Goal: Information Seeking & Learning: Check status

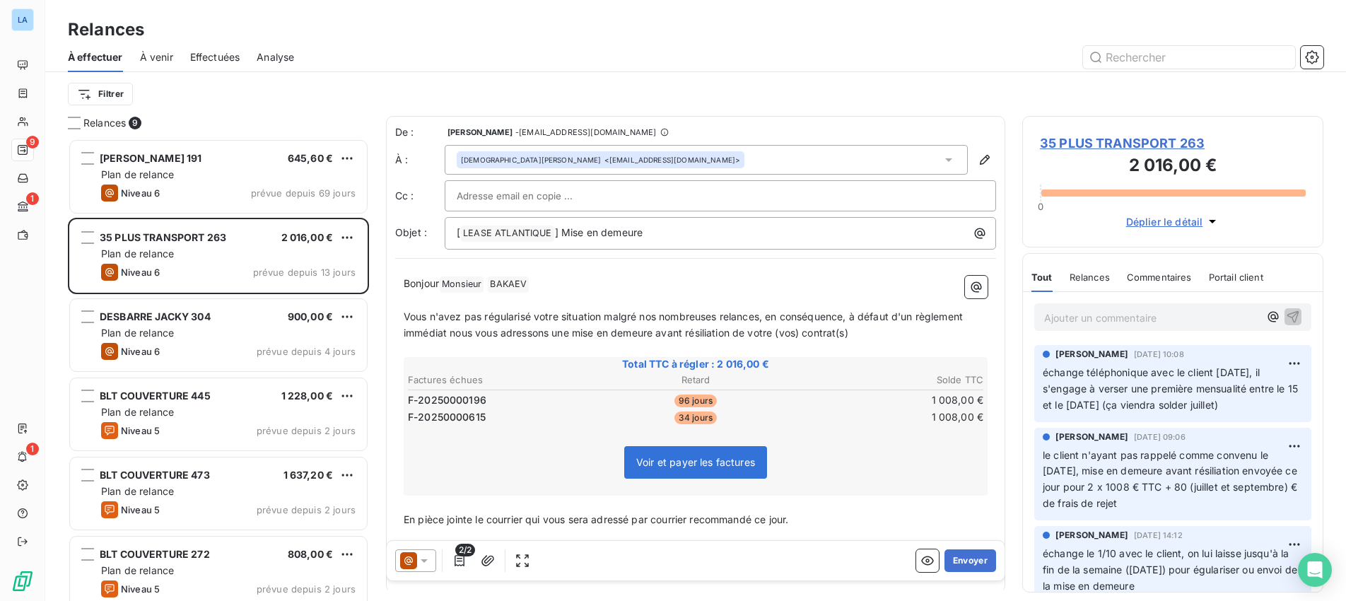
scroll to position [462, 301]
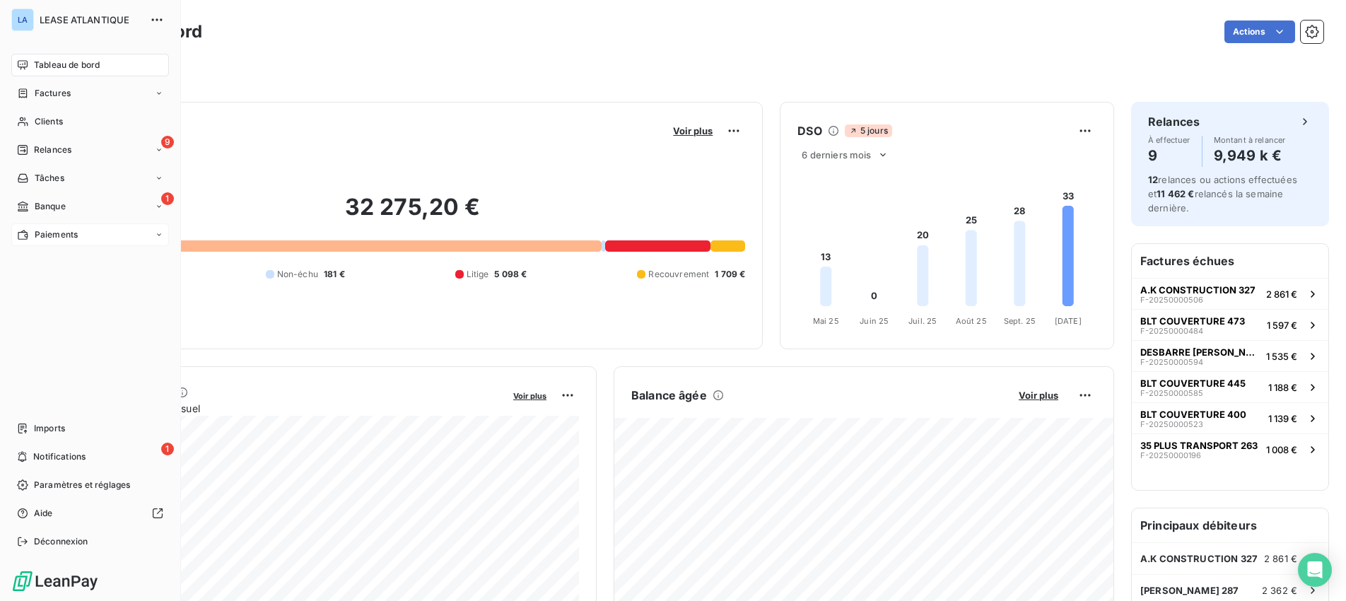
click at [61, 232] on span "Paiements" at bounding box center [56, 234] width 43 height 13
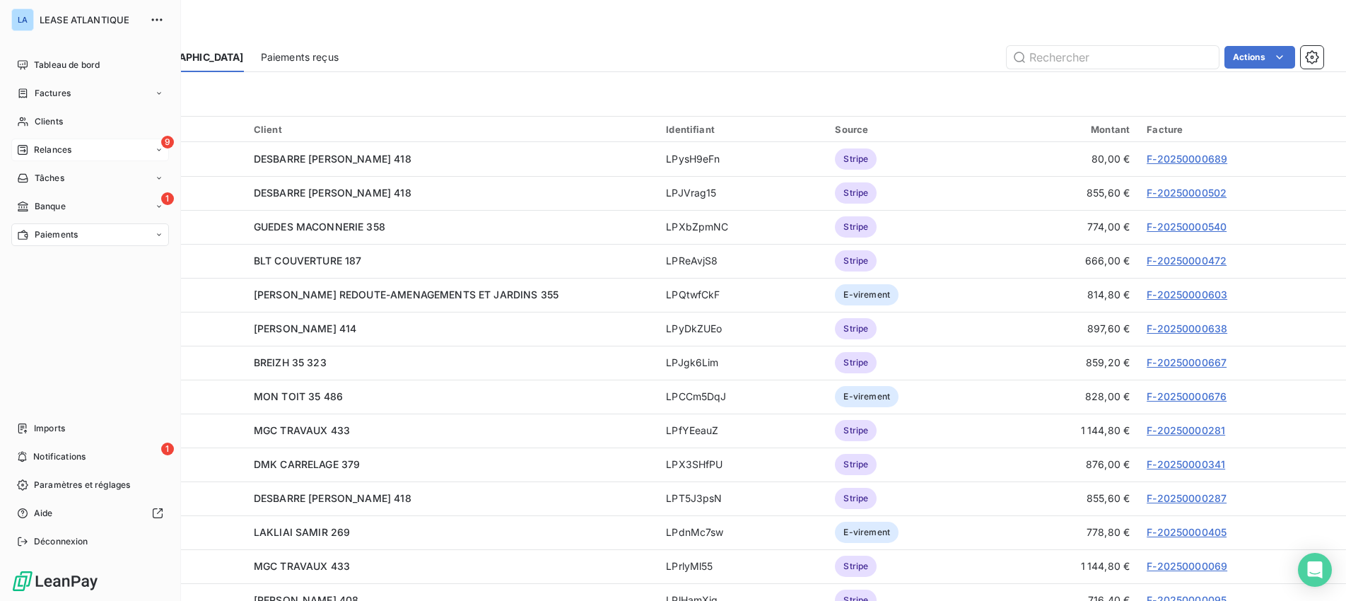
click at [58, 148] on span "Relances" at bounding box center [52, 149] width 37 height 13
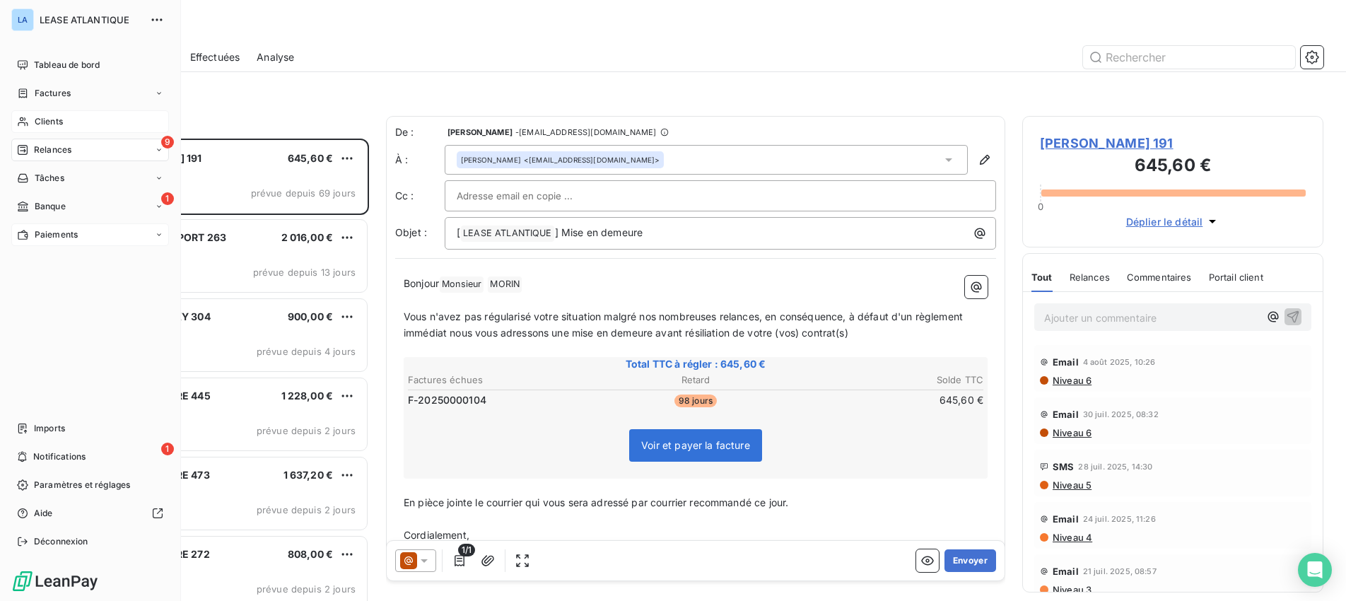
click at [51, 120] on span "Clients" at bounding box center [49, 121] width 28 height 13
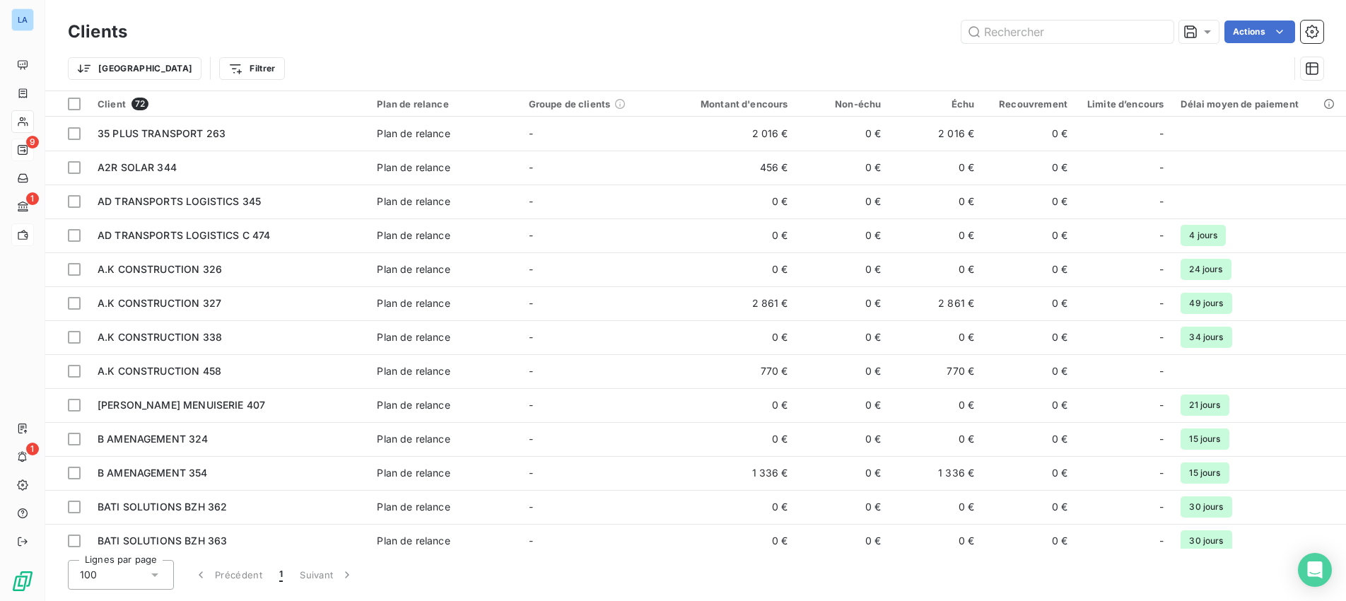
click at [922, 66] on html "LA 9 1 1 Clients Actions Trier Filtrer Client 72 Plan de relance Groupe de clie…" at bounding box center [673, 300] width 1346 height 601
click at [940, 168] on span "Trier par ordre décroissant" at bounding box center [896, 165] width 126 height 14
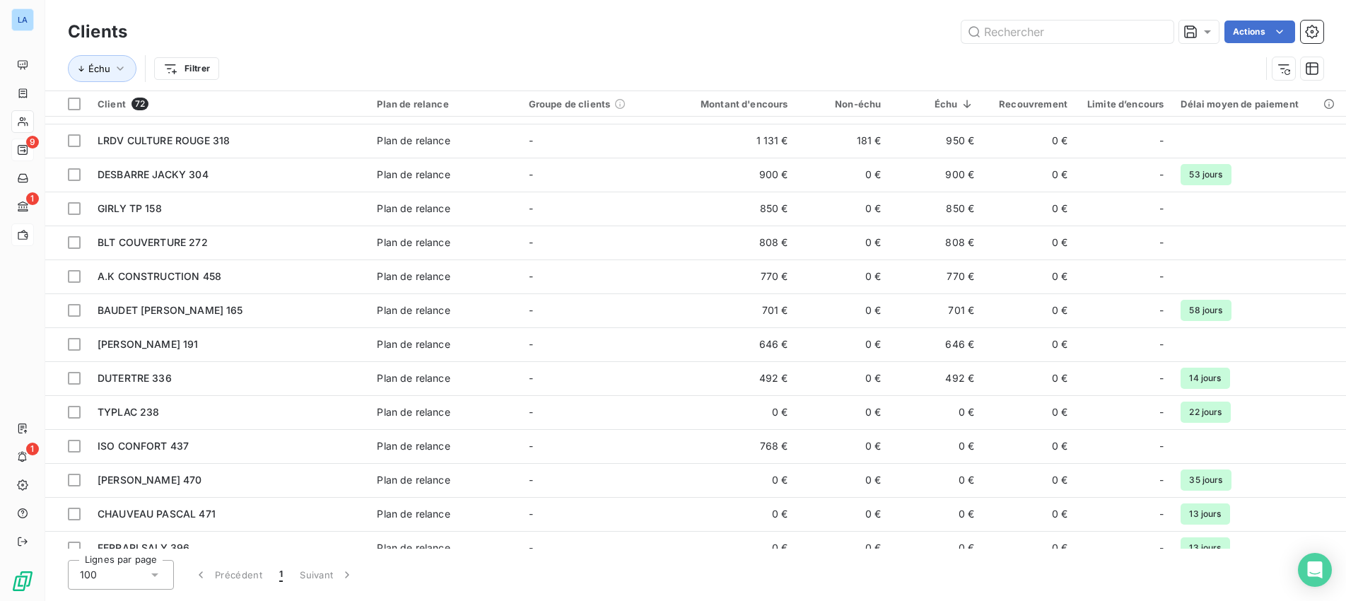
scroll to position [374, 0]
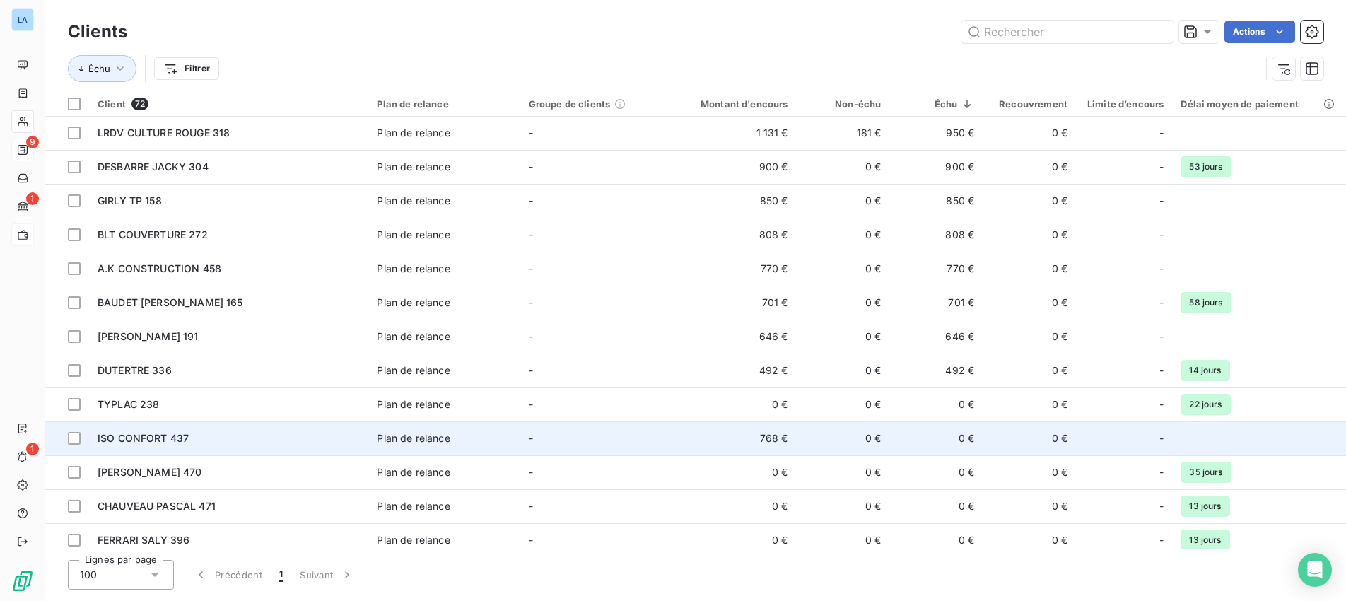
click at [147, 430] on td "ISO CONFORT 437" at bounding box center [228, 438] width 279 height 34
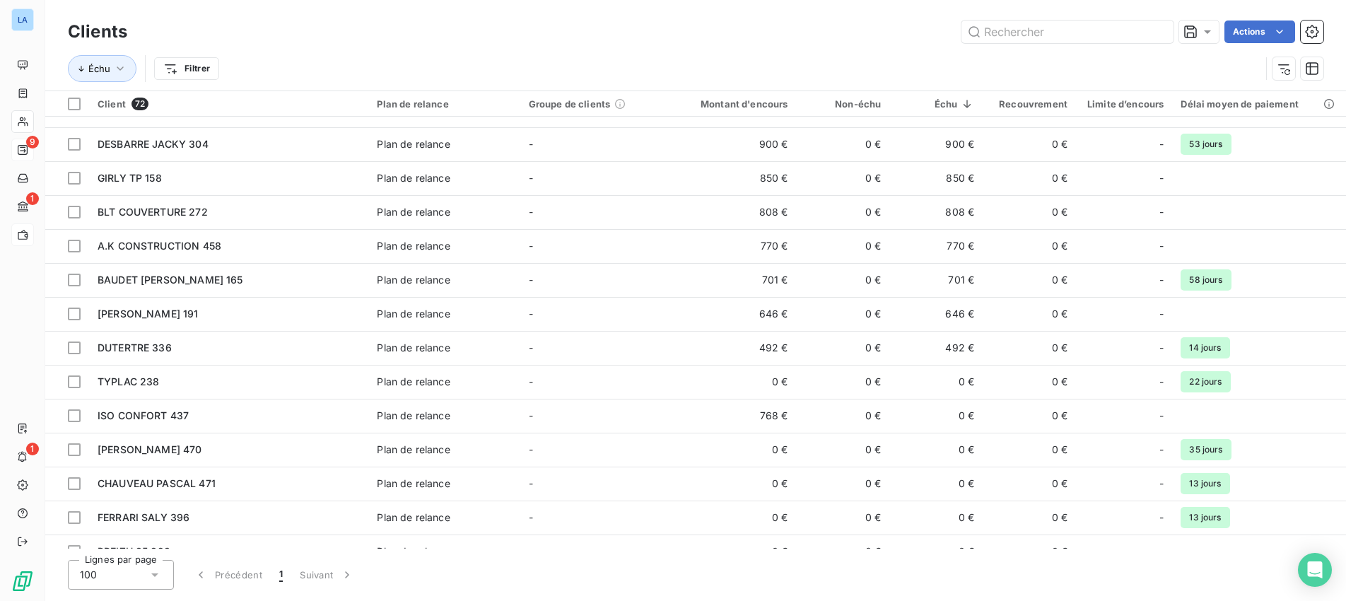
scroll to position [398, 0]
click at [208, 72] on html "LA 9 1 1 Clients Actions Échu Filtrer Client 72 Plan de relance Groupe de clien…" at bounding box center [673, 300] width 1346 height 601
click at [399, 34] on html "LA 9 1 1 Clients Actions Échu Filtrer Rechercher et sélectionner Client Plan de…" at bounding box center [673, 300] width 1346 height 601
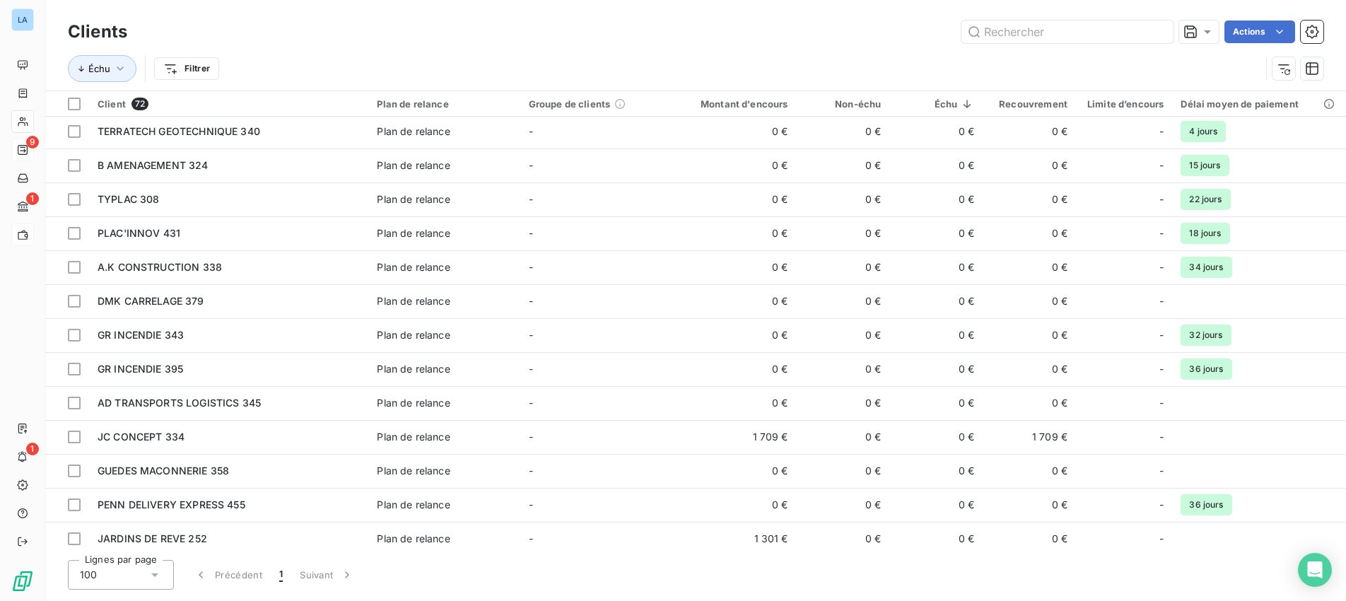
scroll to position [987, 0]
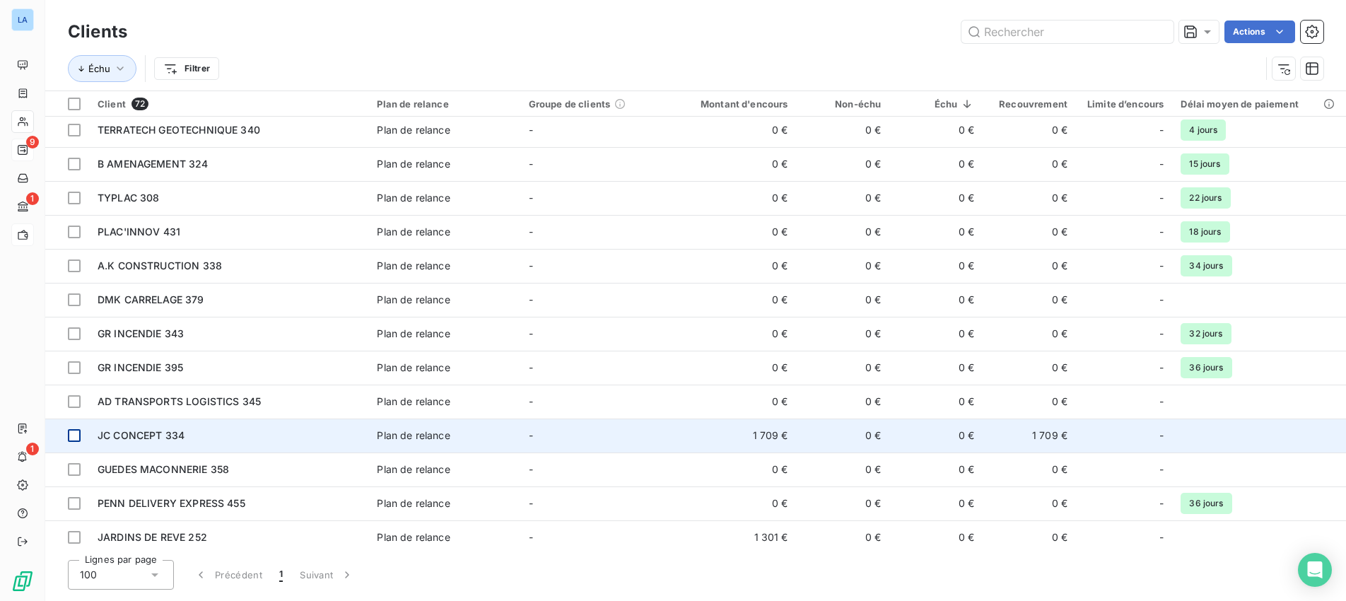
click at [74, 435] on div at bounding box center [74, 435] width 13 height 13
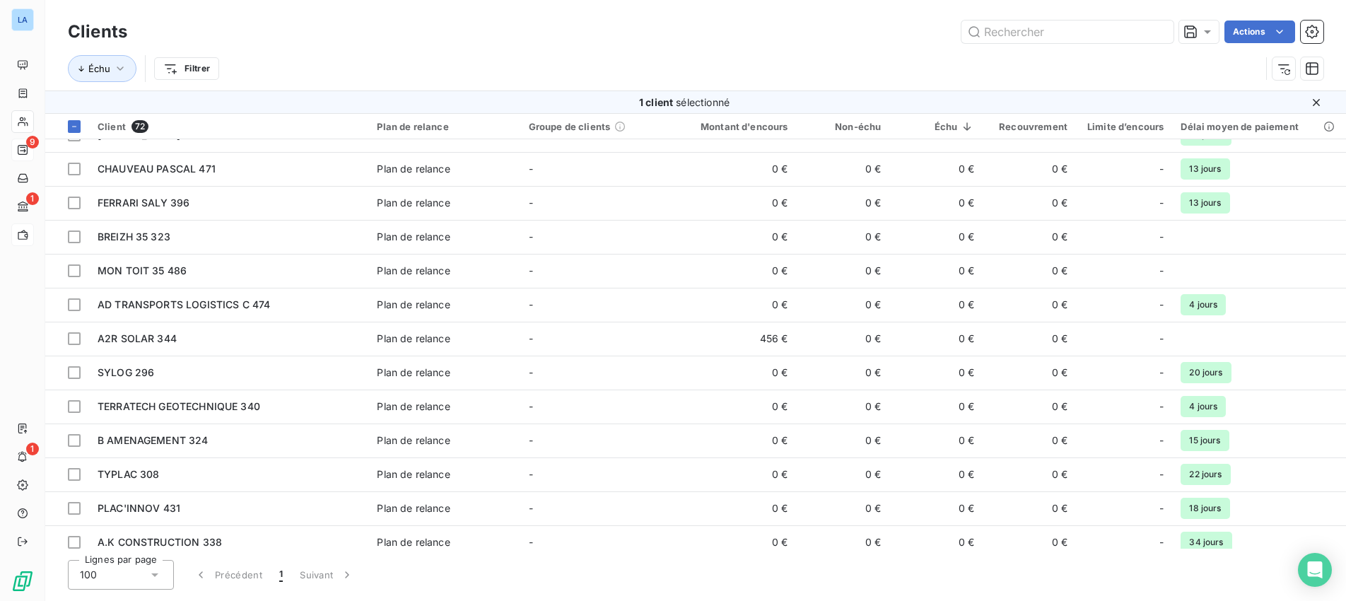
scroll to position [732, 0]
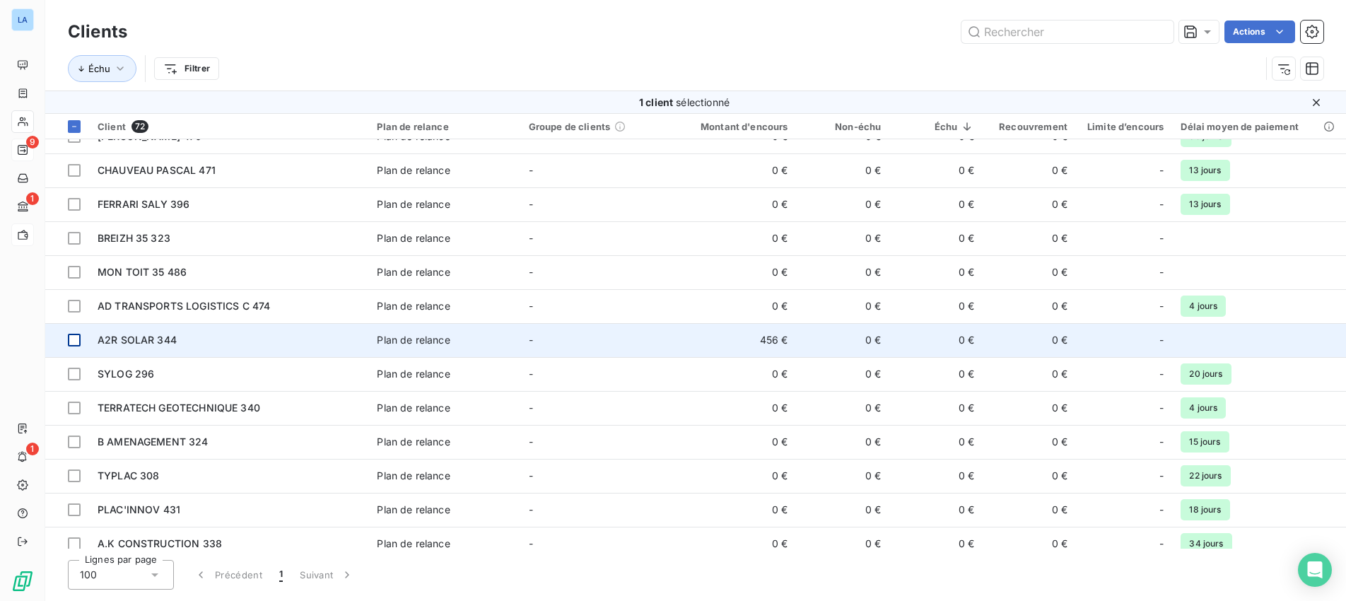
click at [78, 334] on div at bounding box center [74, 340] width 13 height 13
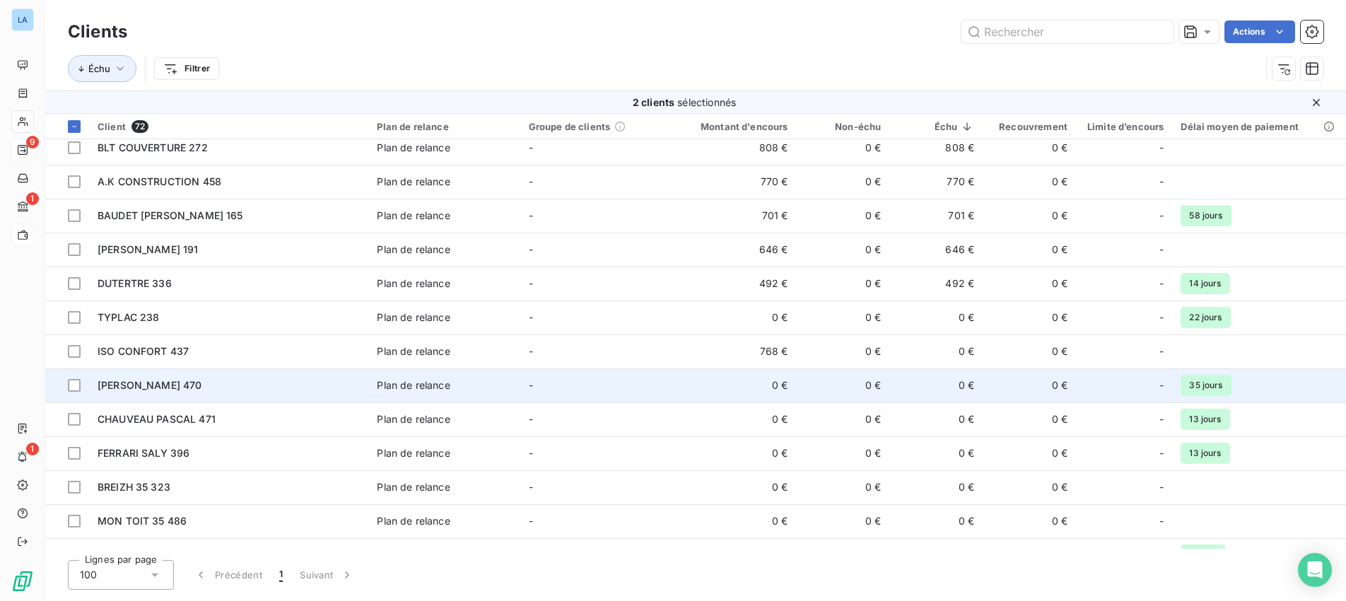
scroll to position [482, 0]
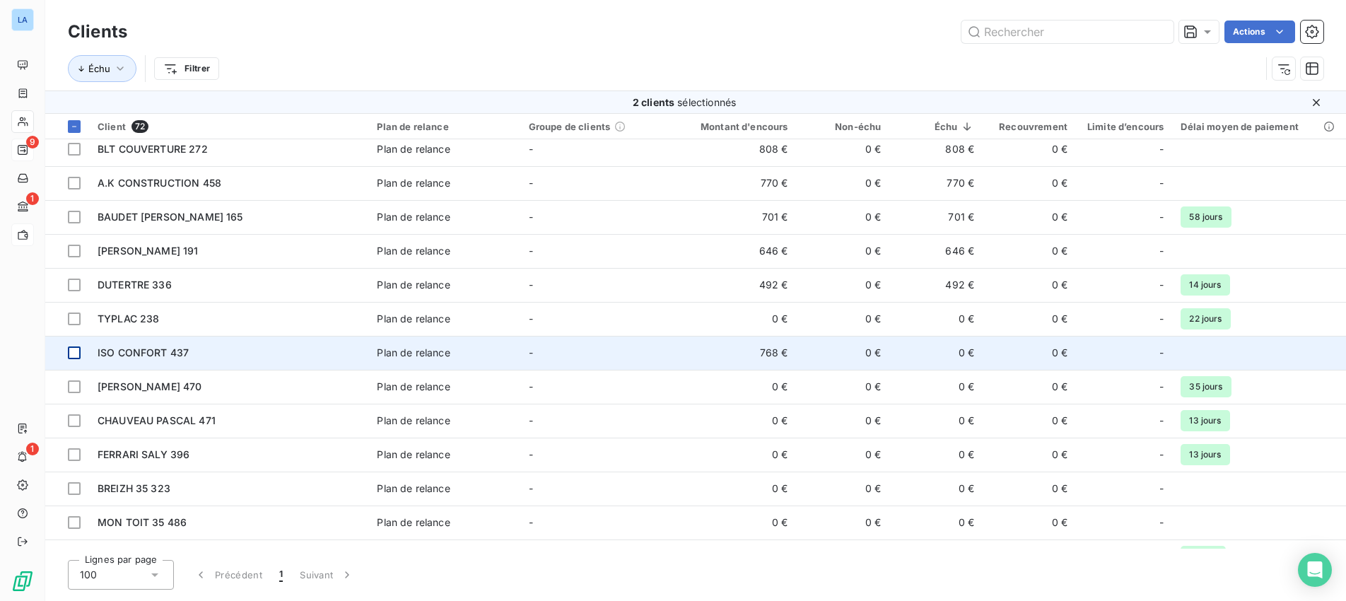
click at [76, 353] on div at bounding box center [74, 352] width 13 height 13
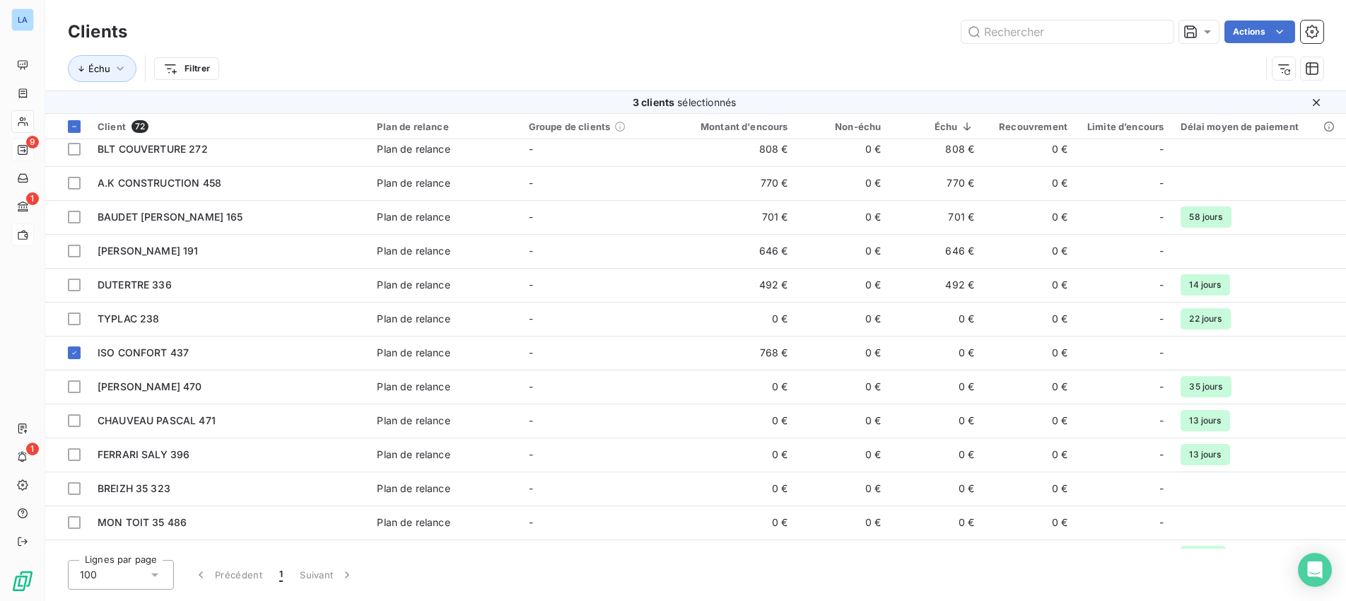
click at [782, 42] on html "LA 9 1 1 Clients Actions Échu Filtrer 3 clients sélectionnés Client 72 Plan de …" at bounding box center [673, 300] width 1346 height 601
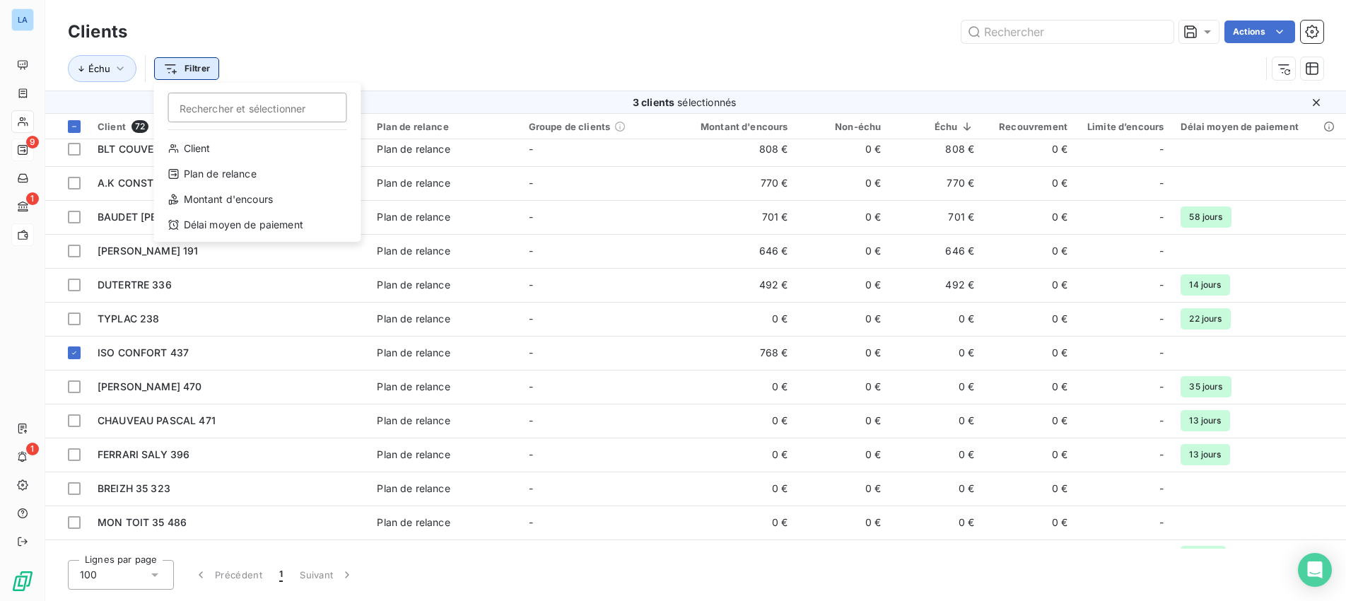
click at [201, 72] on html "LA 9 1 1 Clients Actions Échu Filtrer Rechercher et sélectionner Client Plan de…" at bounding box center [673, 300] width 1346 height 601
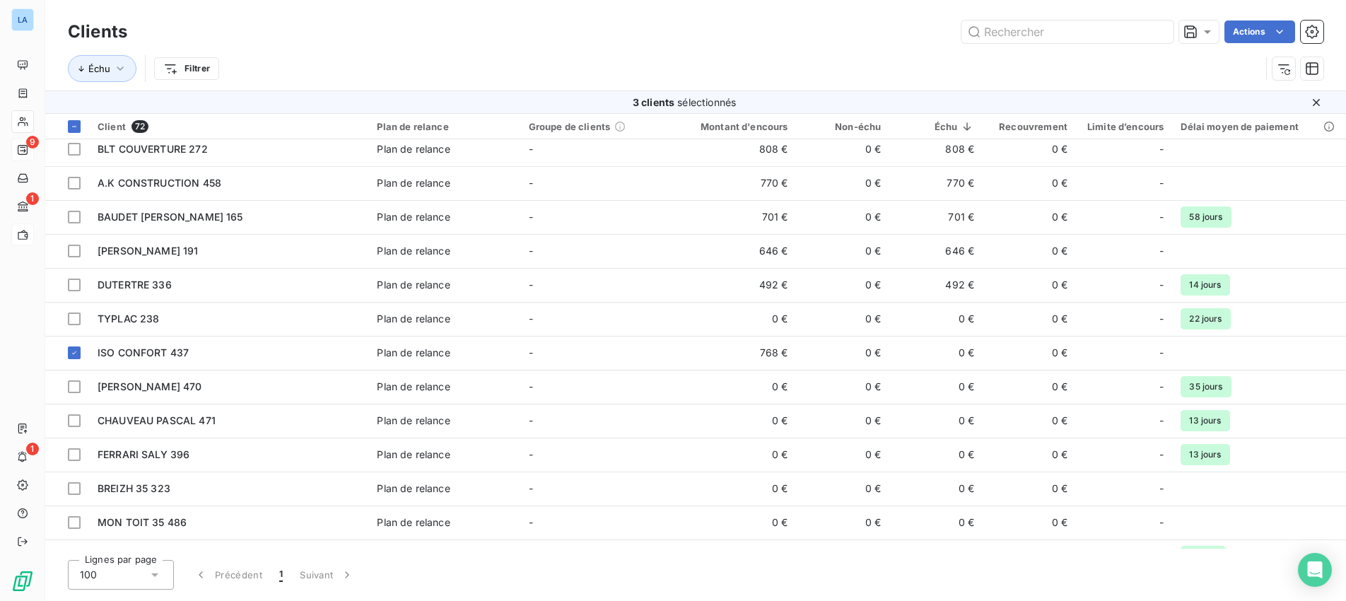
click at [348, 26] on html "LA 9 1 1 Clients Actions Échu Filtrer 3 clients sélectionnés Client 72 Plan de …" at bounding box center [673, 300] width 1346 height 601
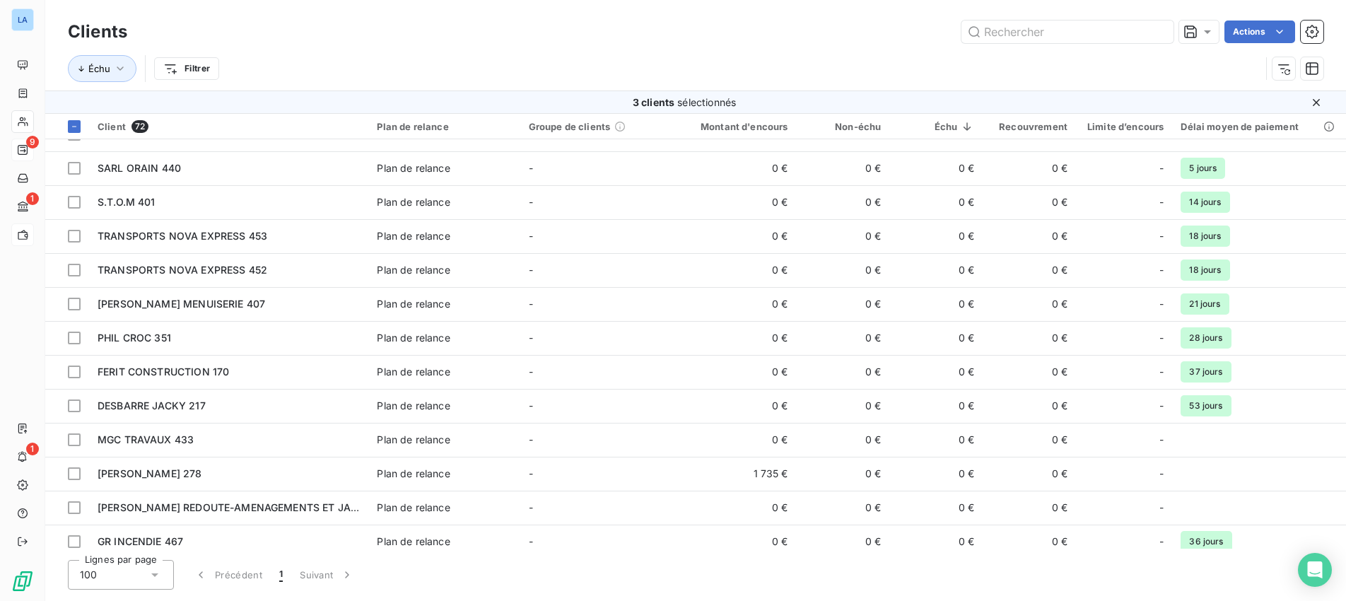
scroll to position [2033, 0]
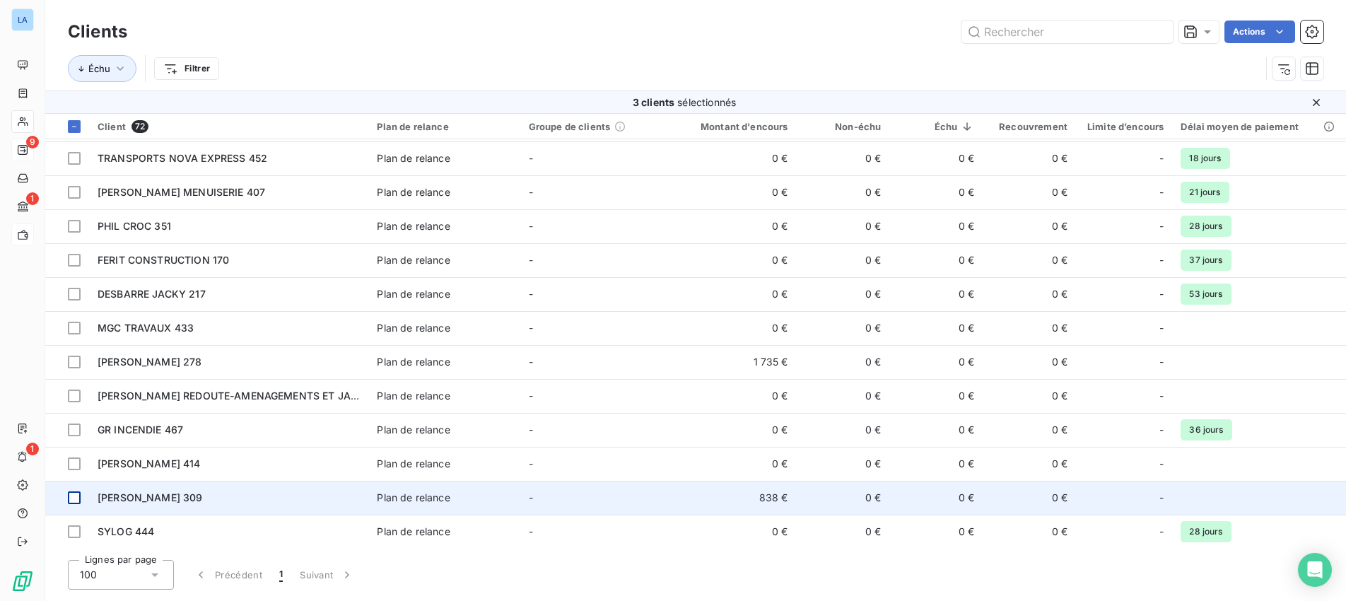
click at [74, 496] on div at bounding box center [74, 497] width 13 height 13
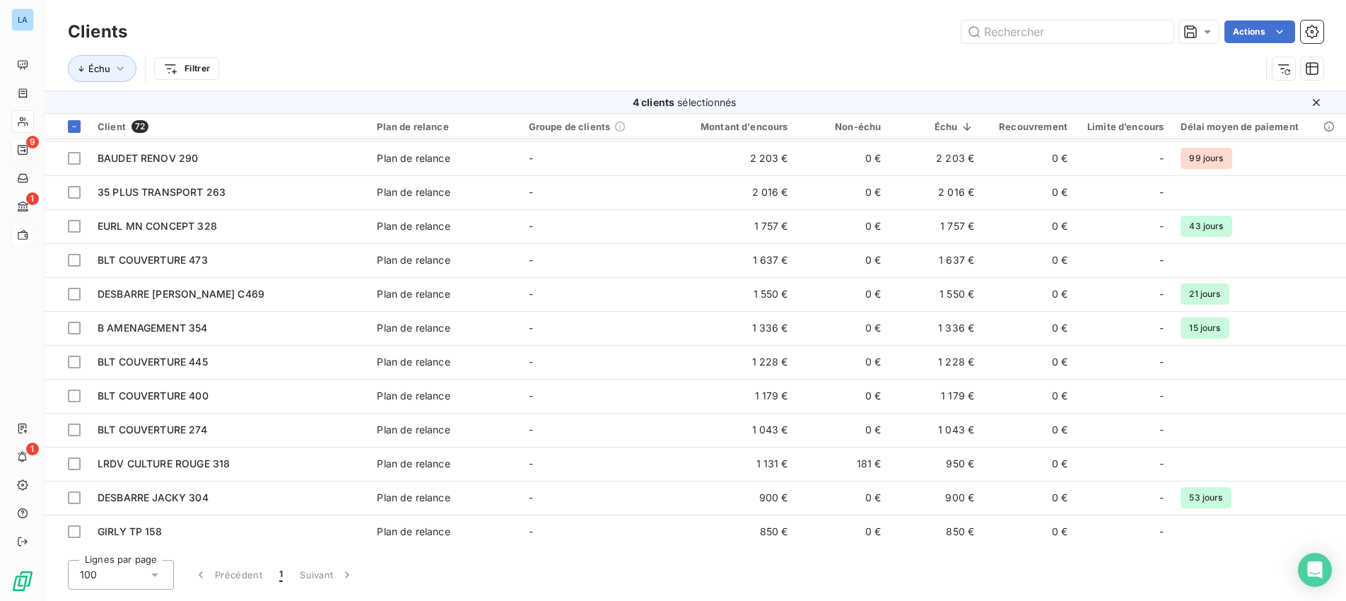
scroll to position [0, 0]
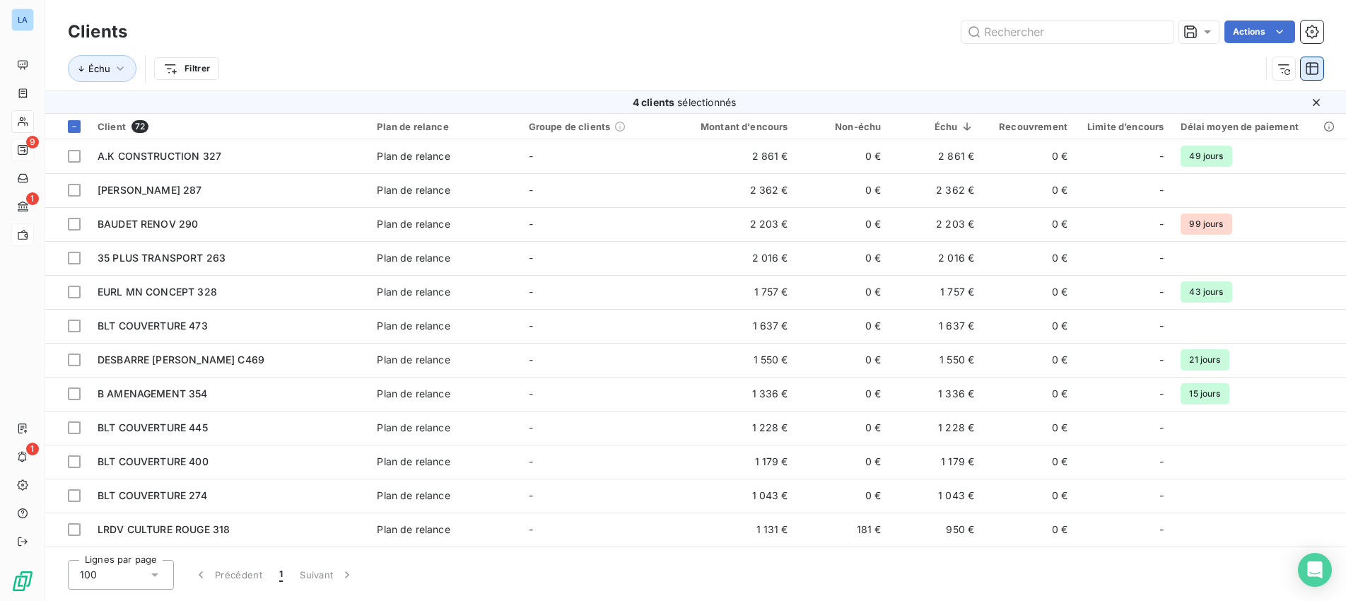
click at [1310, 66] on icon "button" at bounding box center [1311, 68] width 13 height 13
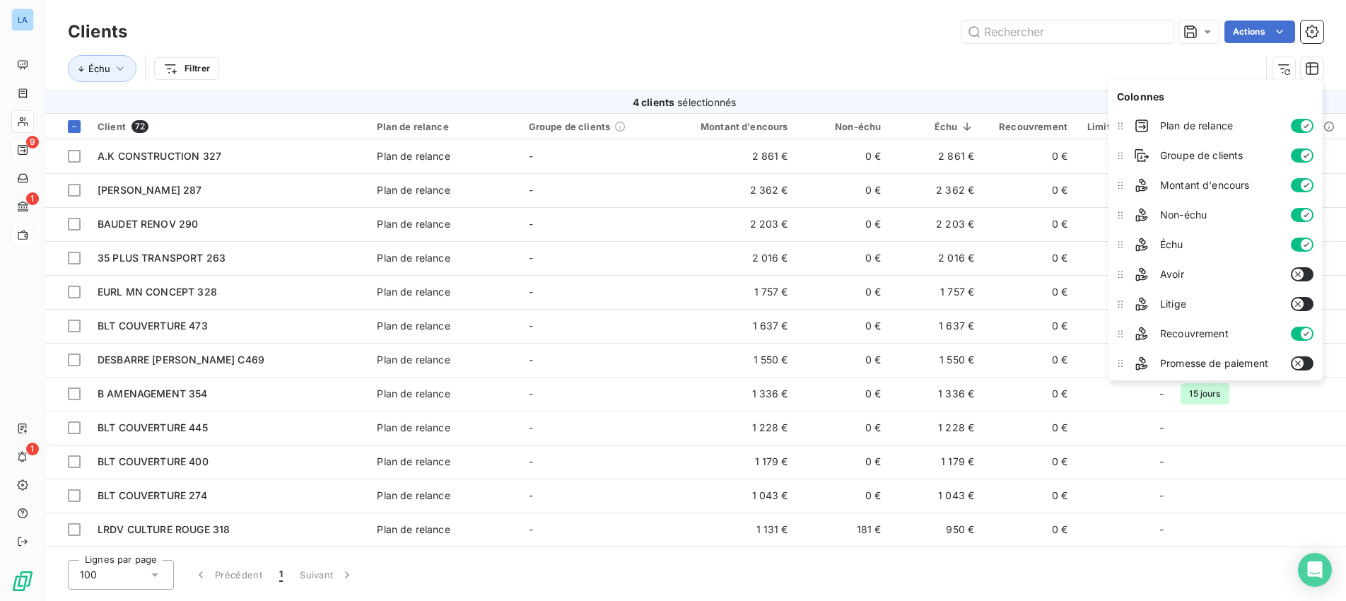
click at [1300, 305] on icon "button" at bounding box center [1297, 303] width 11 height 11
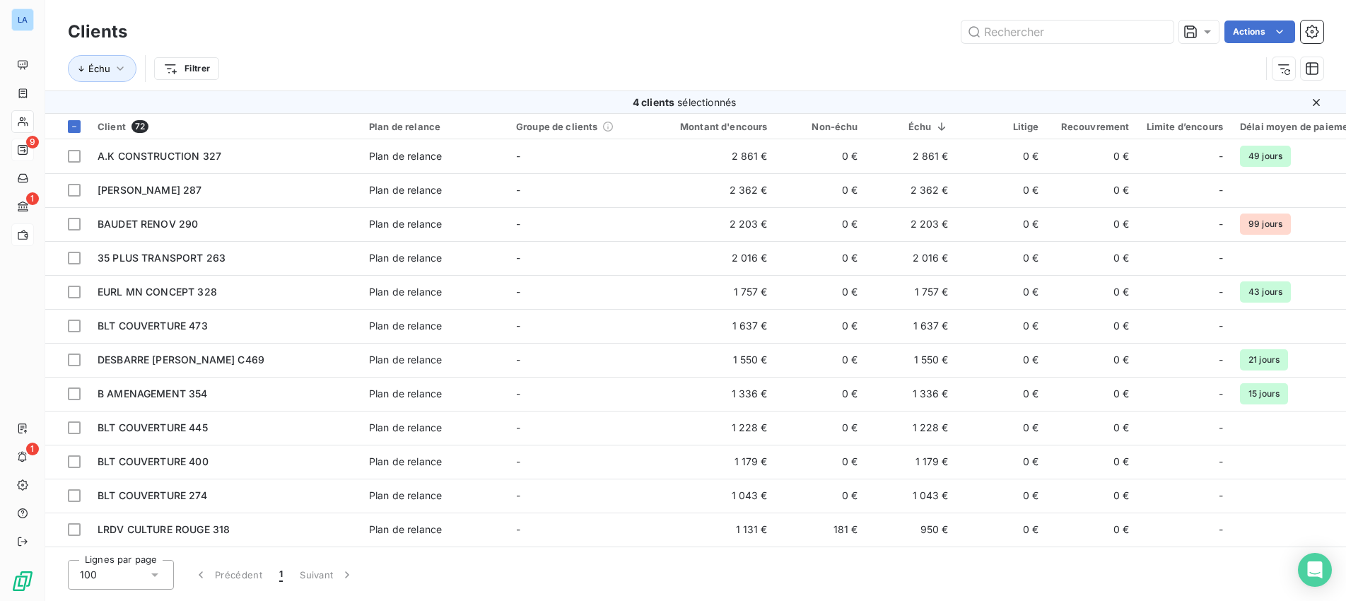
click at [997, 61] on div "Échu Filtrer" at bounding box center [664, 68] width 1192 height 27
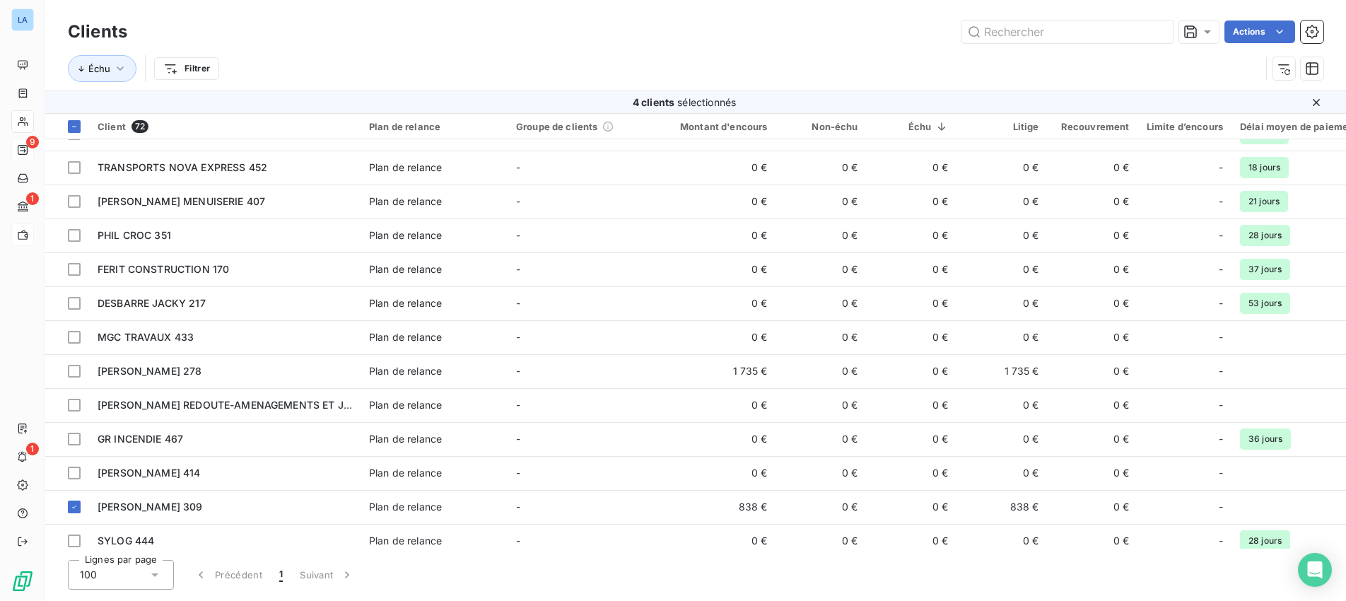
scroll to position [2039, 0]
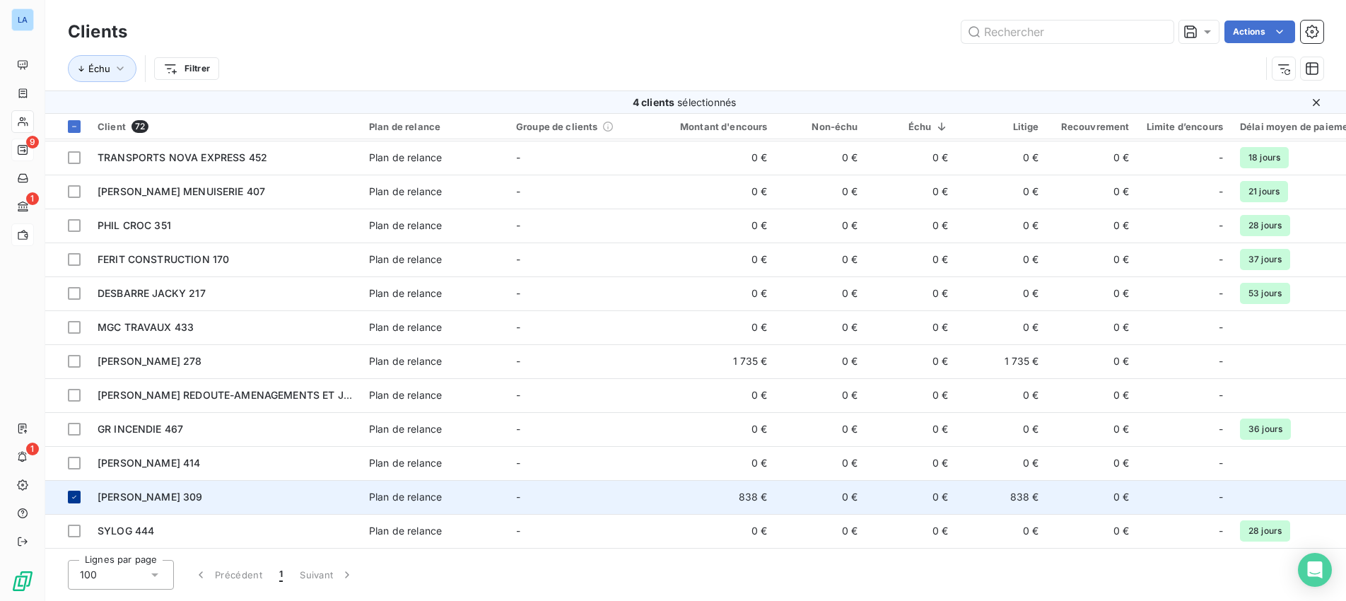
click at [73, 493] on icon at bounding box center [74, 497] width 8 height 8
click at [74, 122] on icon at bounding box center [74, 126] width 8 height 8
click at [76, 127] on icon at bounding box center [74, 126] width 8 height 8
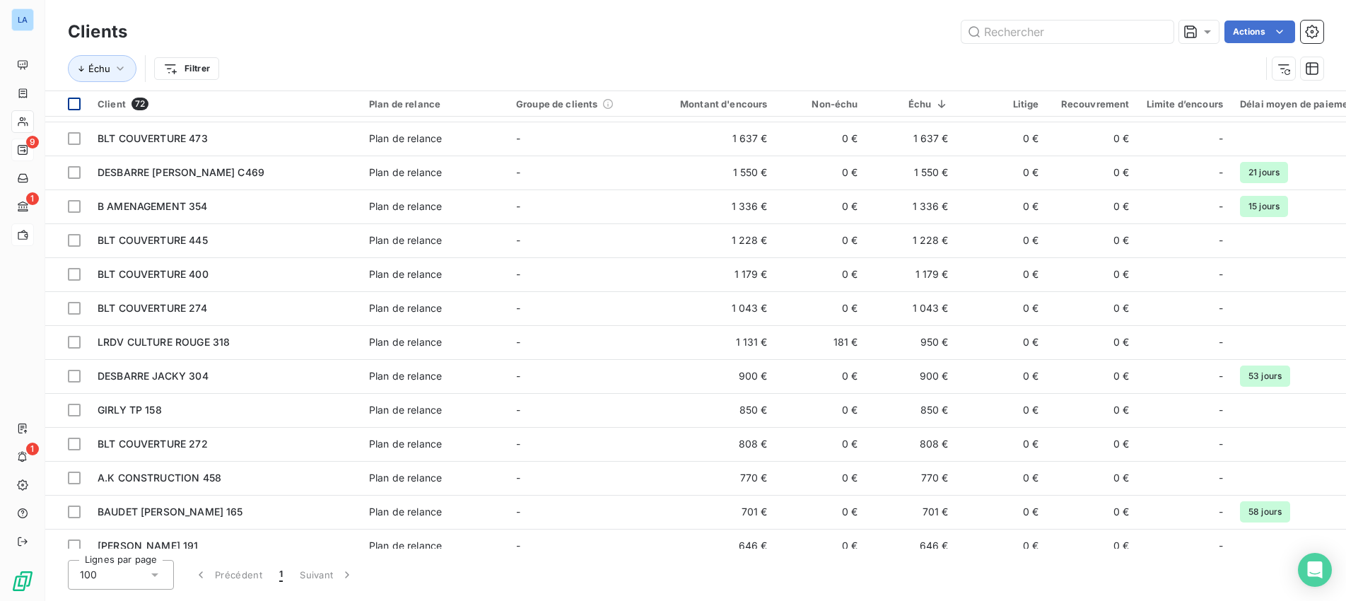
scroll to position [0, 0]
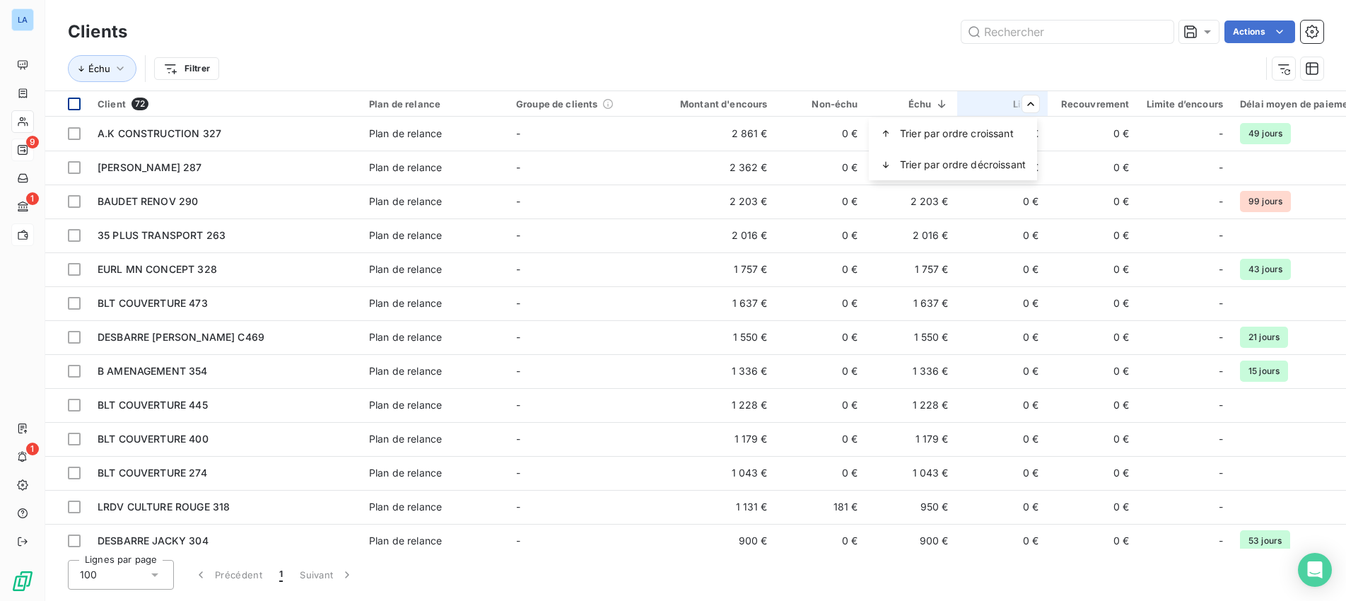
click at [990, 52] on html "LA 9 1 1 Clients Actions Échu Filtrer Client 72 Plan de relance Groupe de clien…" at bounding box center [673, 300] width 1346 height 601
click at [659, 25] on html "LA 9 1 1 Clients Actions Échu Filtrer Client 72 Plan de relance Groupe de clien…" at bounding box center [673, 300] width 1346 height 601
click at [975, 62] on html "LA 9 1 1 Clients Actions Échu Filtrer Client 72 Plan de relance Groupe de clien…" at bounding box center [673, 300] width 1346 height 601
click at [1310, 67] on icon "button" at bounding box center [1311, 68] width 13 height 13
click at [1030, 66] on div "Échu Filtrer" at bounding box center [664, 68] width 1192 height 27
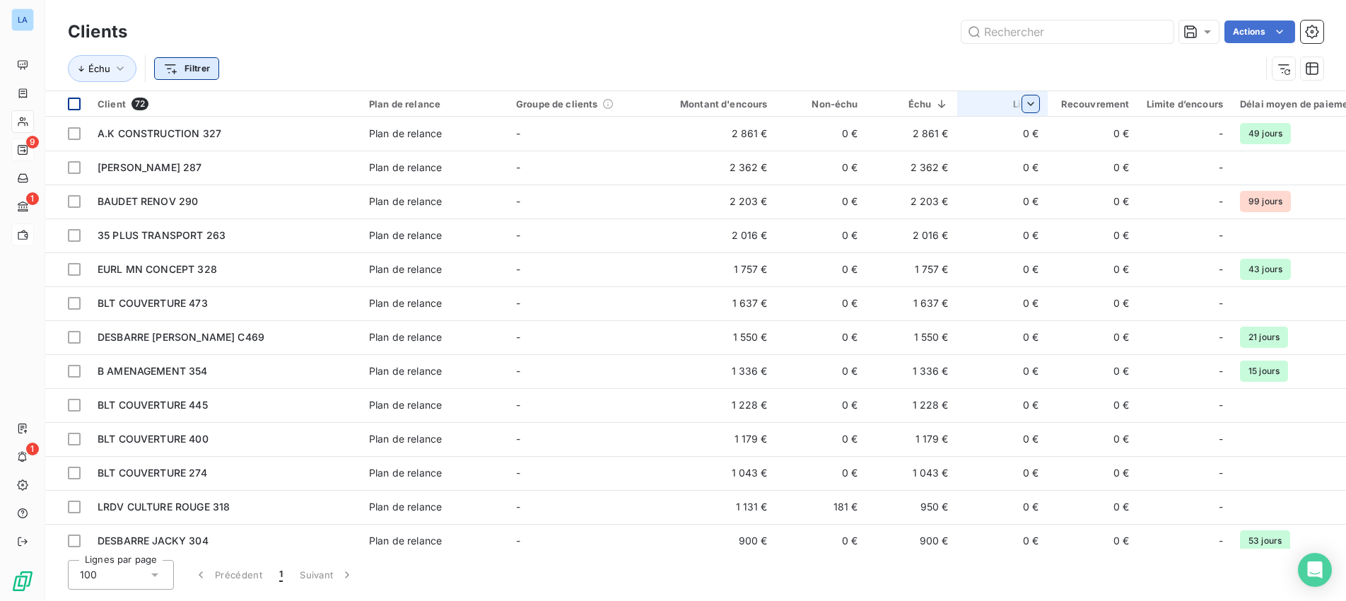
click at [175, 71] on html "LA 9 1 1 Clients Actions Échu Filtrer Client 72 Plan de relance Groupe de clien…" at bounding box center [673, 300] width 1346 height 601
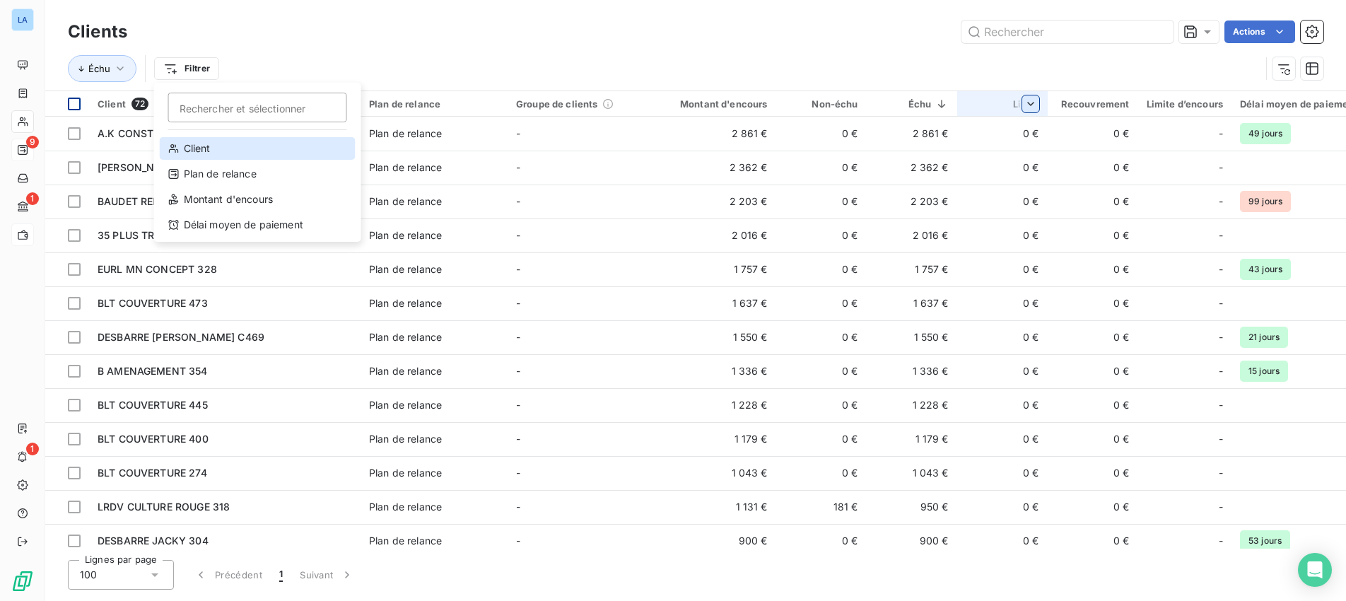
click at [194, 150] on div "Client" at bounding box center [258, 148] width 196 height 23
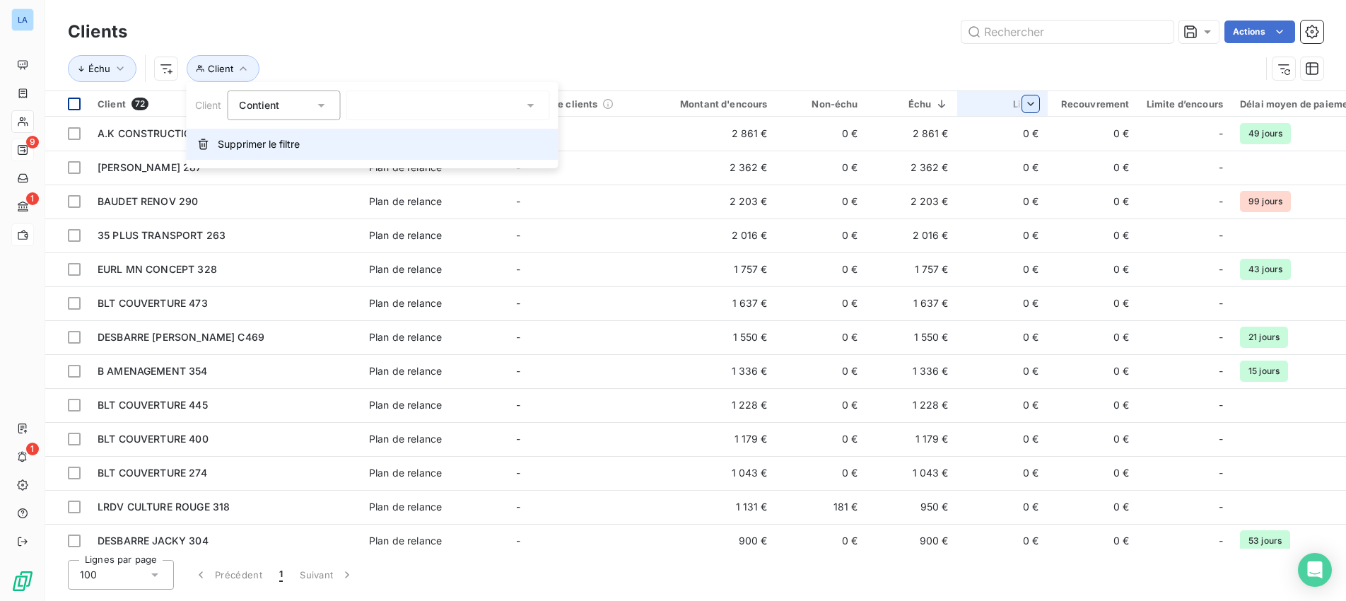
click at [200, 145] on icon "button" at bounding box center [203, 144] width 11 height 11
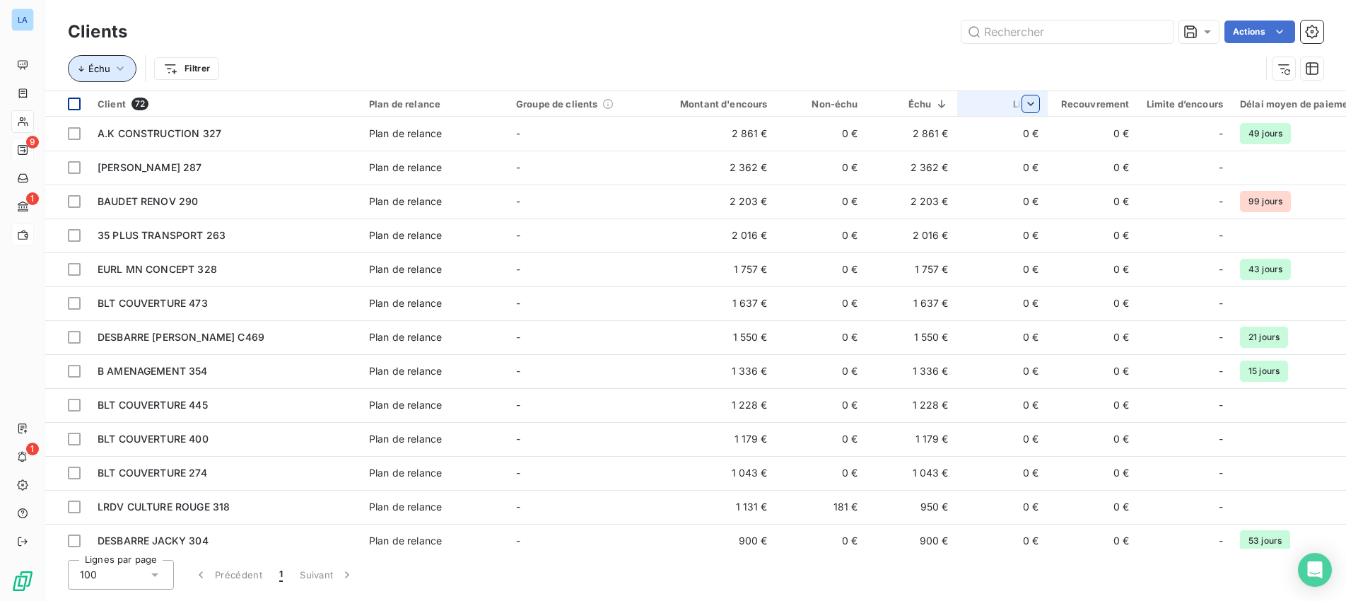
click at [127, 70] on icon "button" at bounding box center [120, 68] width 14 height 14
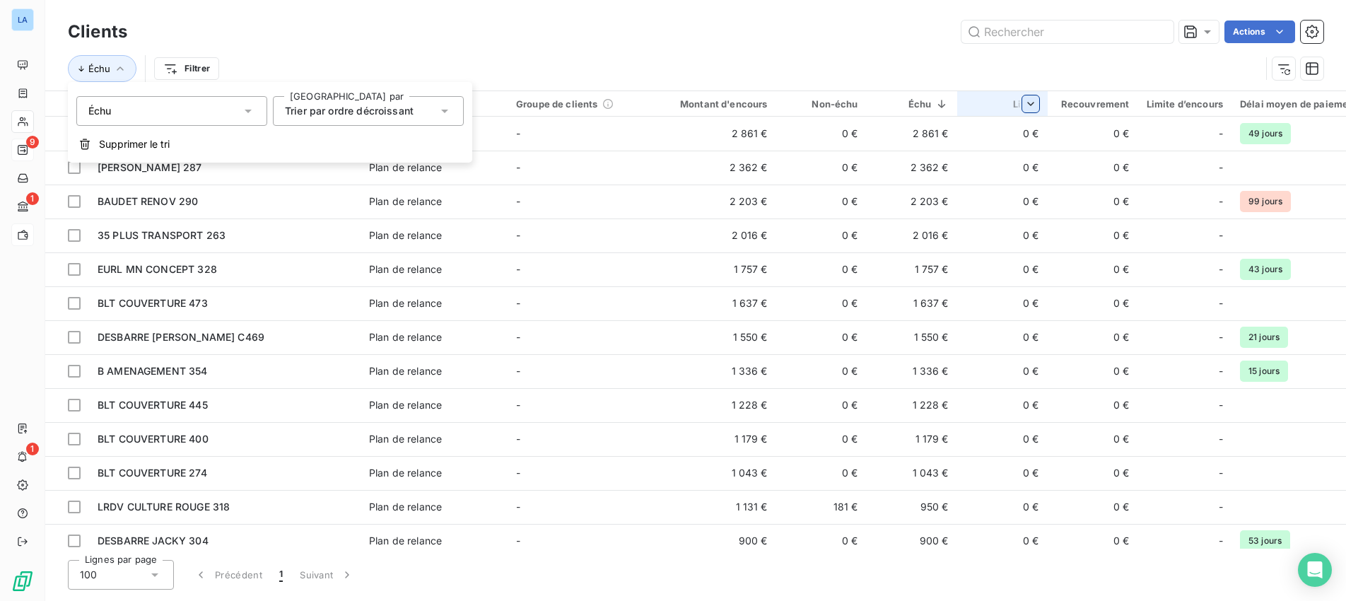
click at [442, 115] on icon at bounding box center [445, 111] width 14 height 14
click at [428, 36] on div "Actions" at bounding box center [733, 31] width 1179 height 23
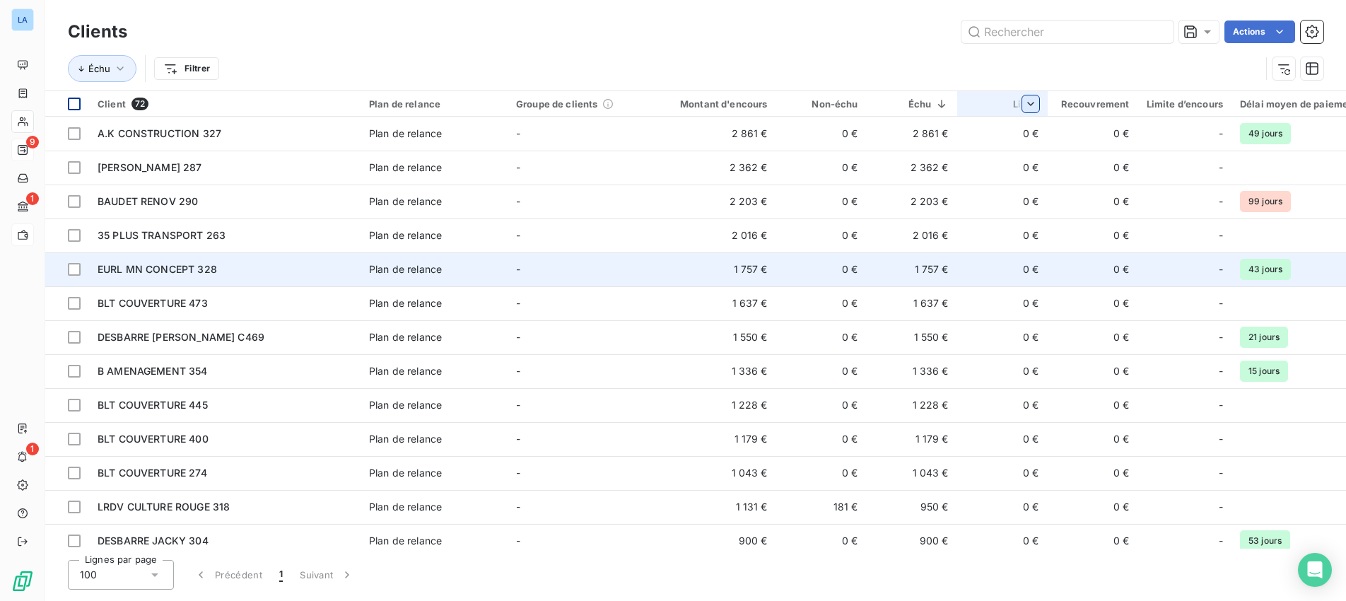
scroll to position [0, 1]
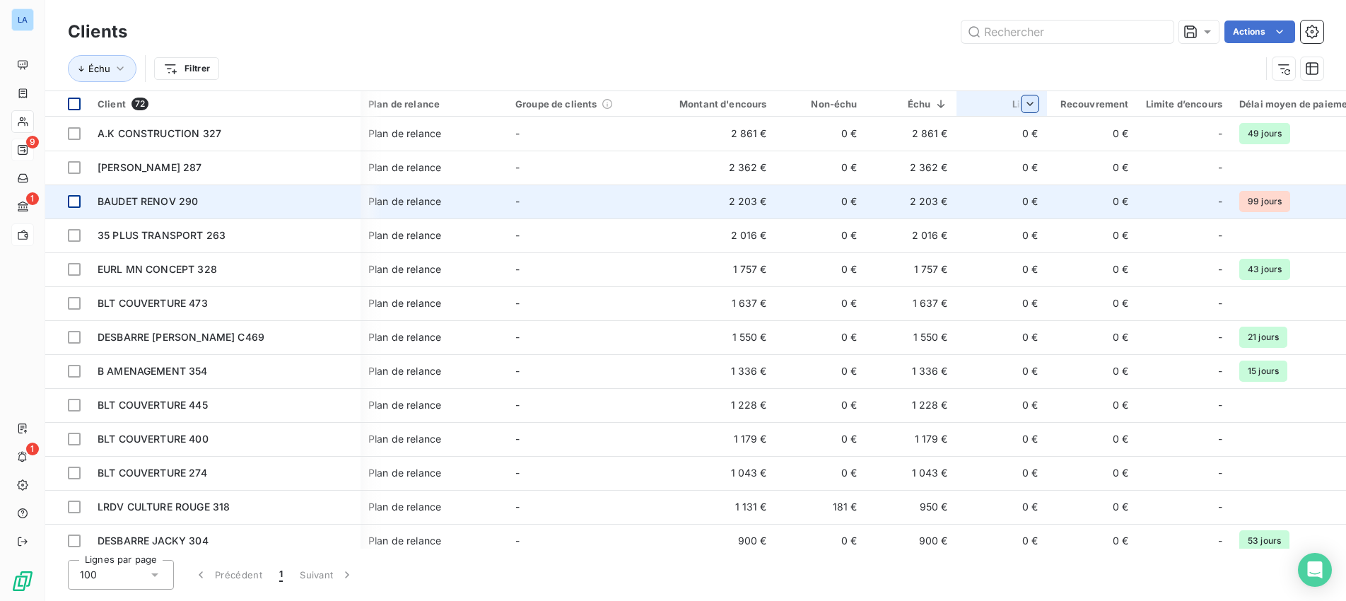
click at [73, 204] on div at bounding box center [74, 201] width 13 height 13
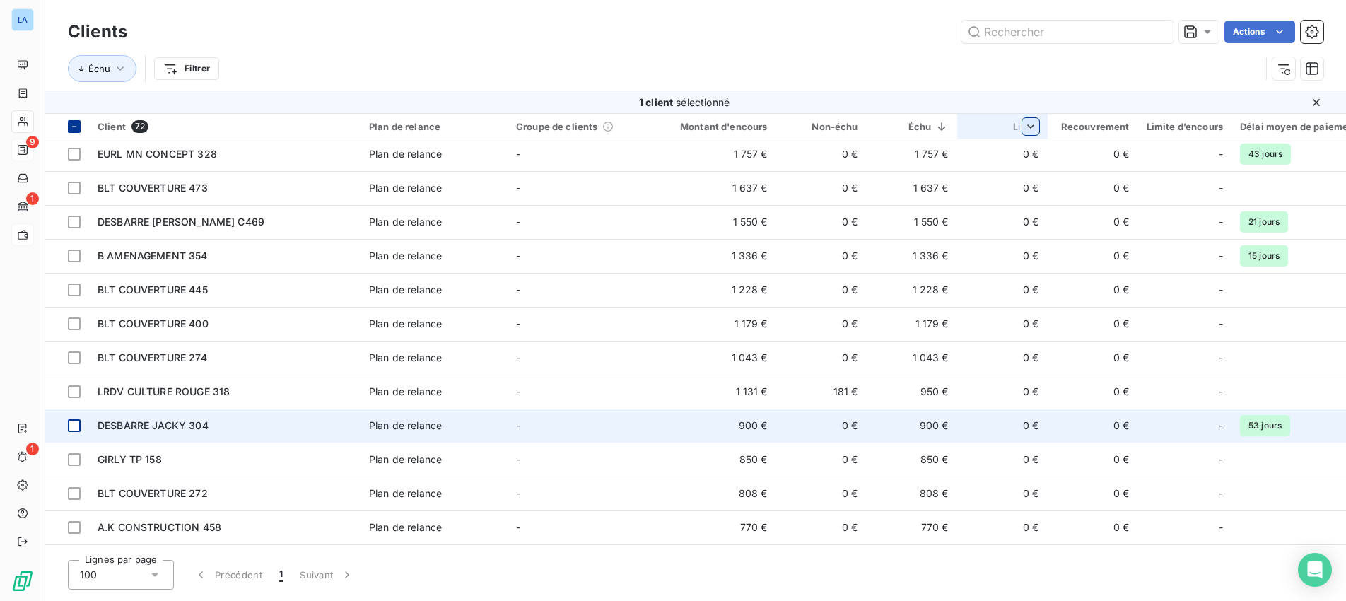
scroll to position [169, 0]
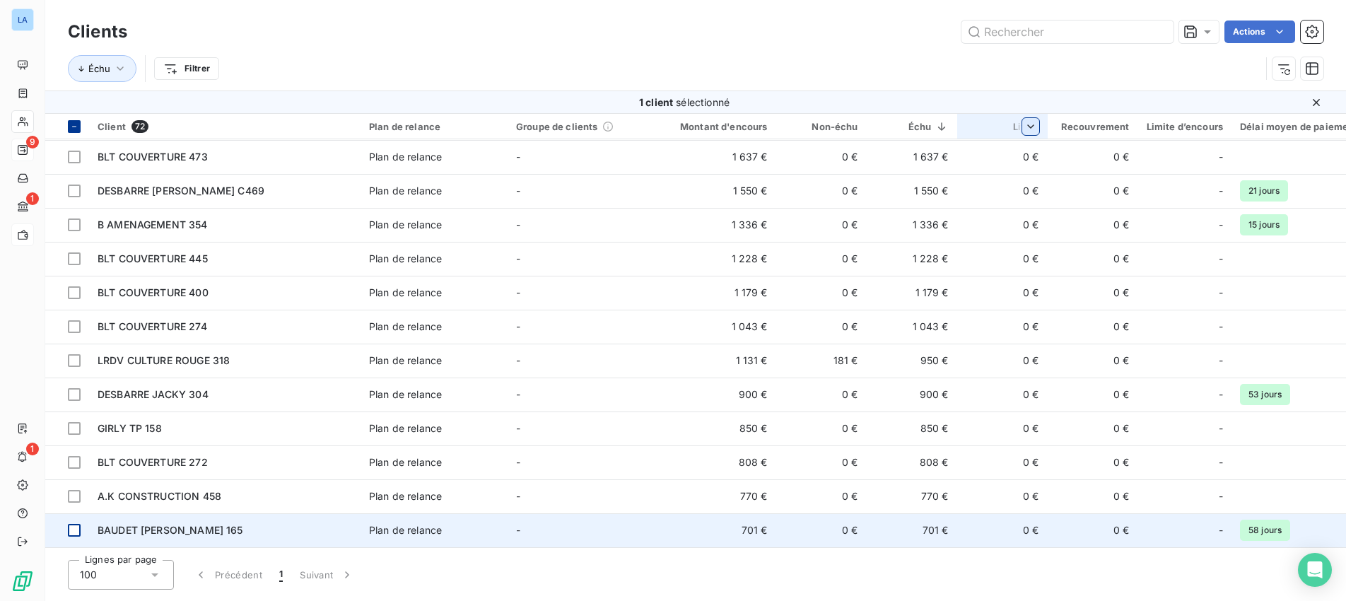
click at [76, 530] on div at bounding box center [74, 530] width 13 height 13
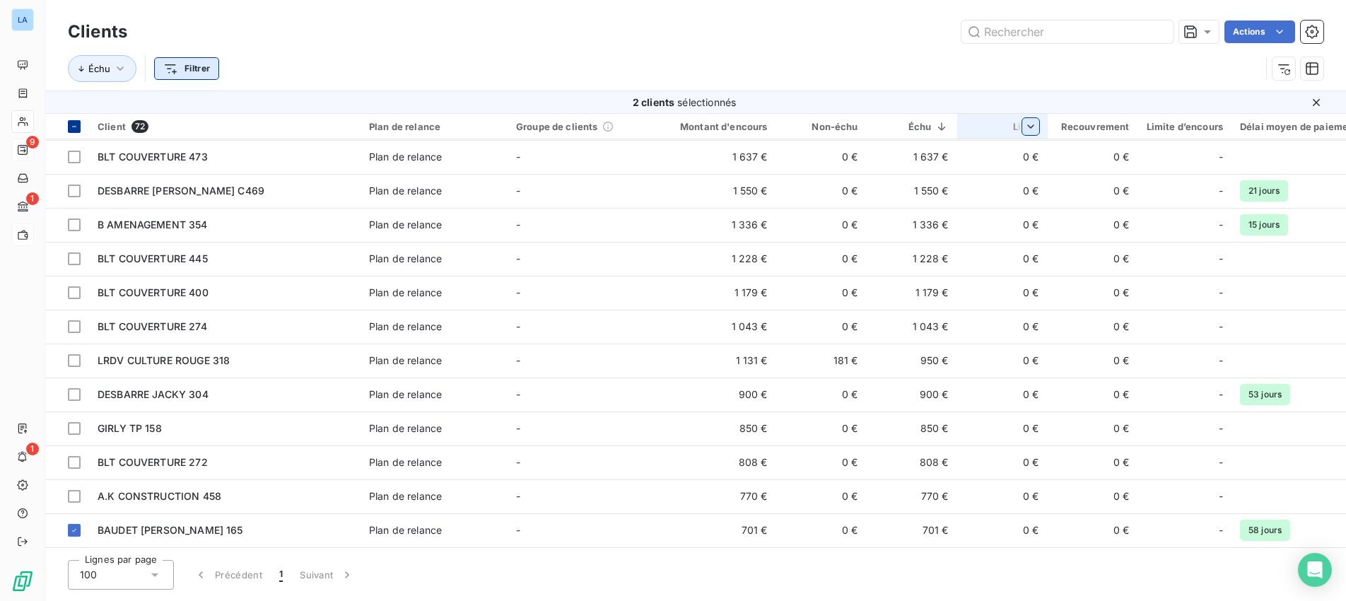
click at [205, 73] on html "LA 9 1 1 Clients Actions Échu Filtrer 2 clients sélectionnés Client 72 Plan de …" at bounding box center [673, 300] width 1346 height 601
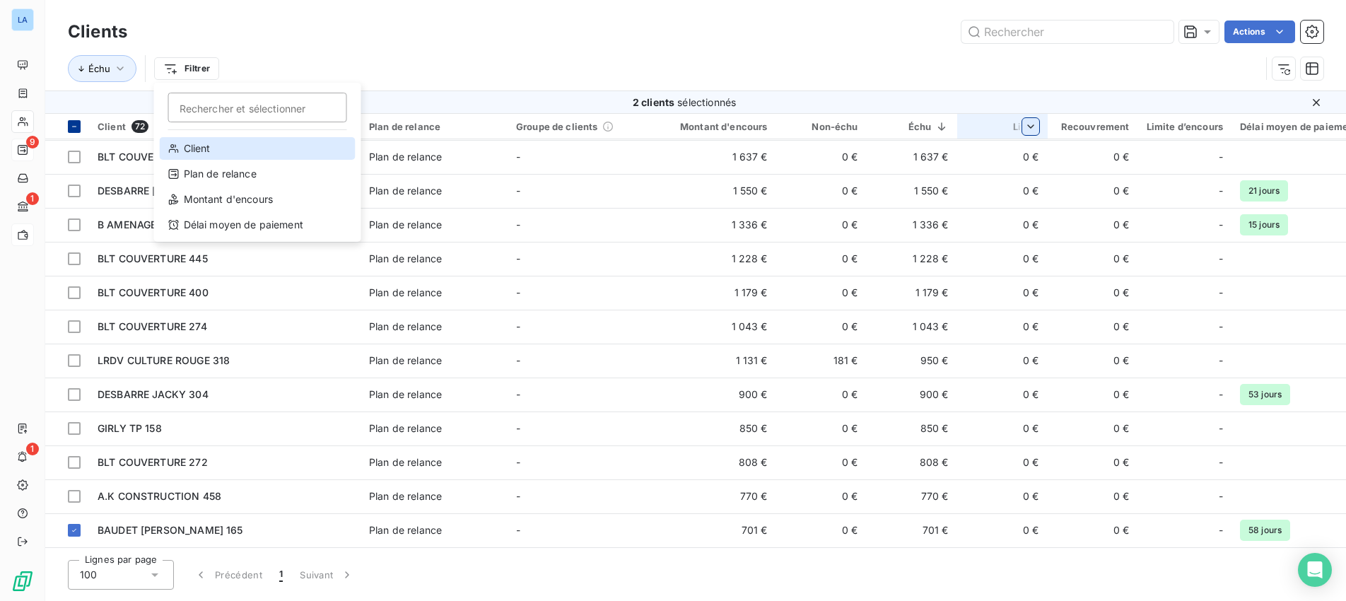
click at [204, 151] on div "Client" at bounding box center [258, 148] width 196 height 23
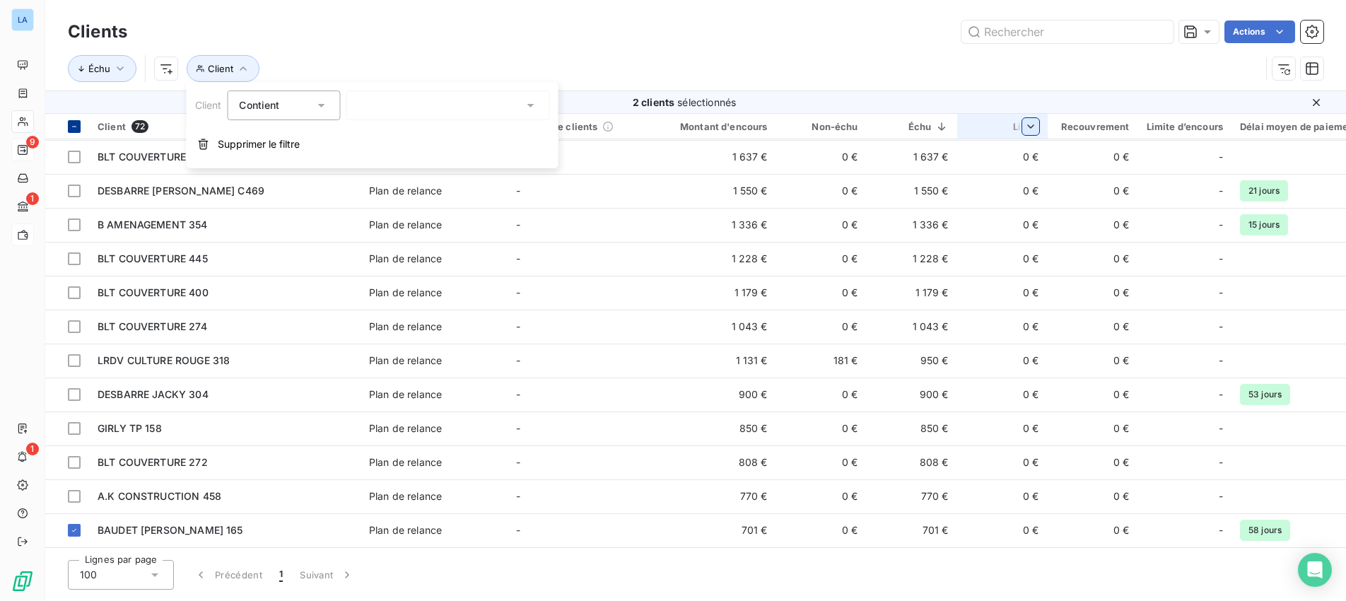
click at [387, 102] on div at bounding box center [448, 105] width 204 height 30
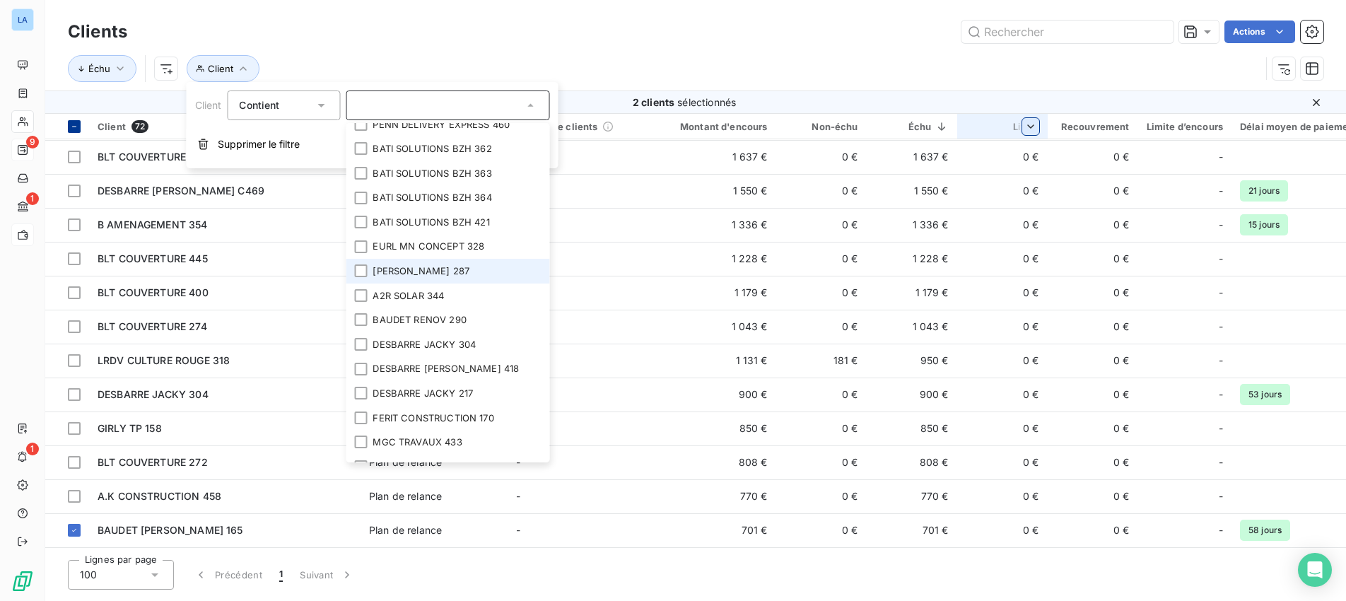
scroll to position [506, 0]
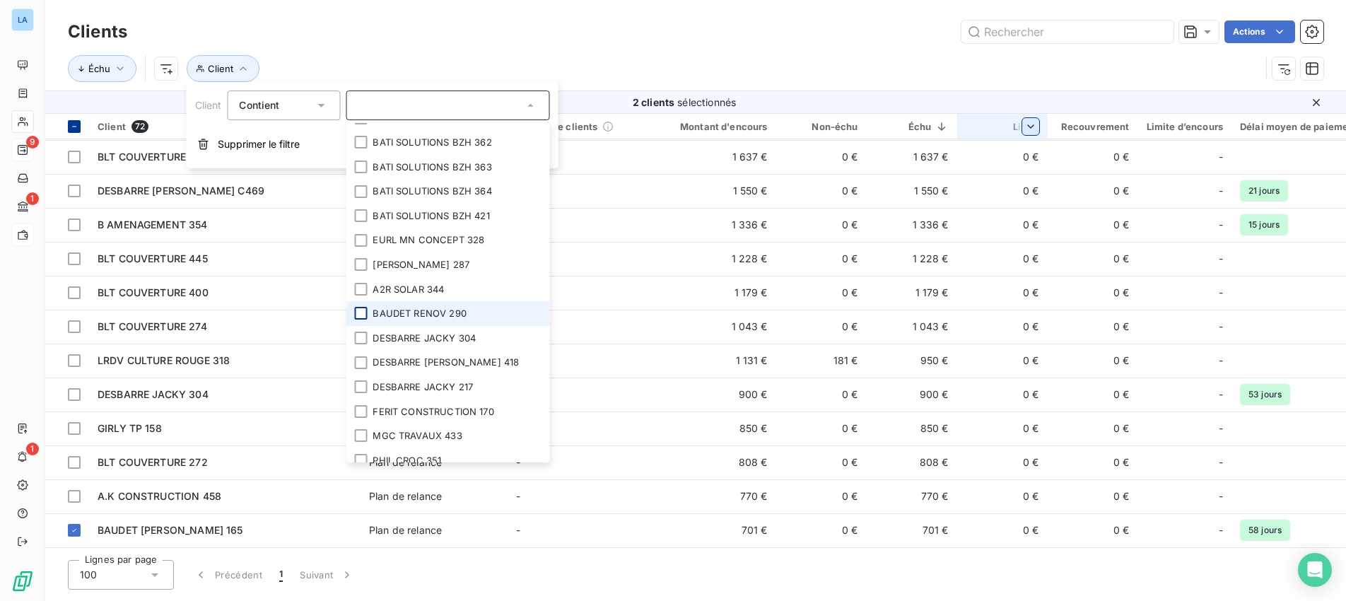
click at [364, 314] on div at bounding box center [360, 313] width 13 height 13
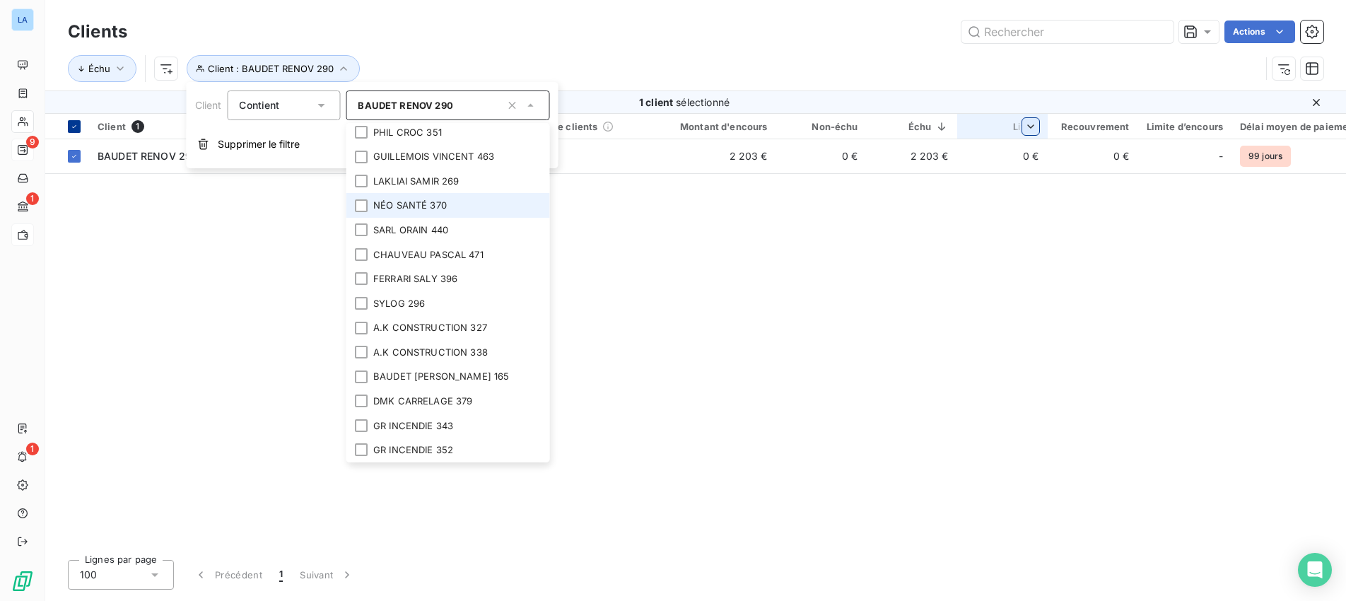
scroll to position [835, 0]
click at [363, 373] on div at bounding box center [360, 375] width 13 height 13
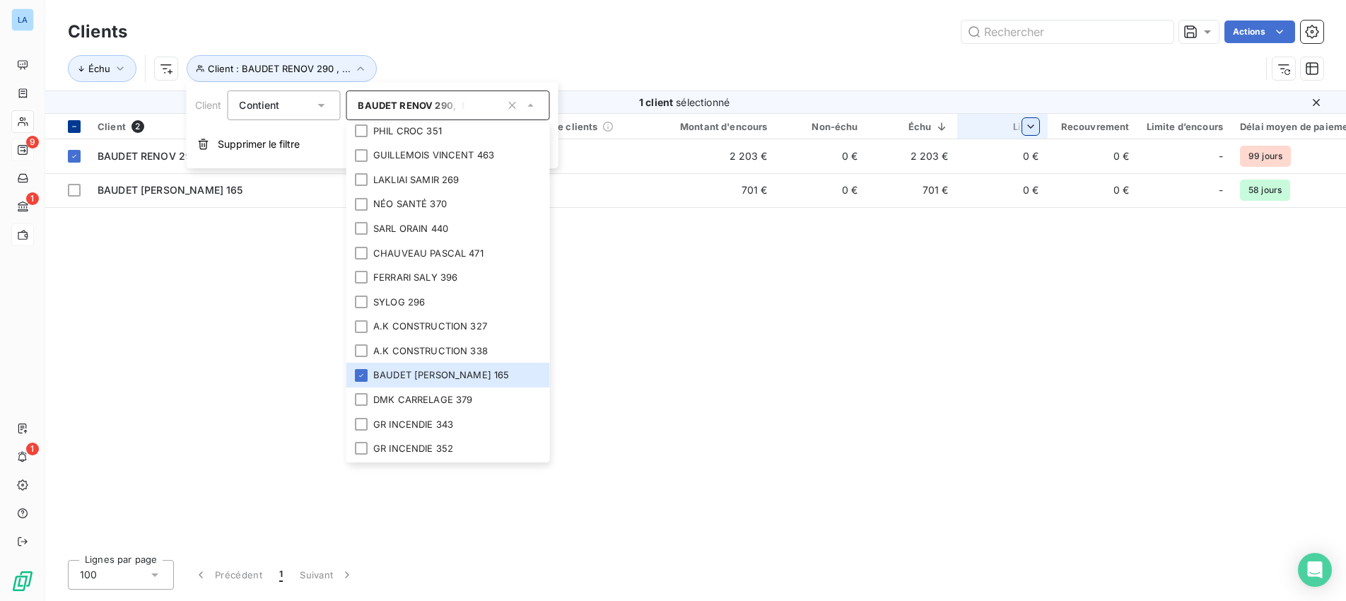
click at [691, 371] on div "Client 2 Plan de relance Groupe de clients Montant d'encours Non-échu Échu Liti…" at bounding box center [695, 331] width 1300 height 435
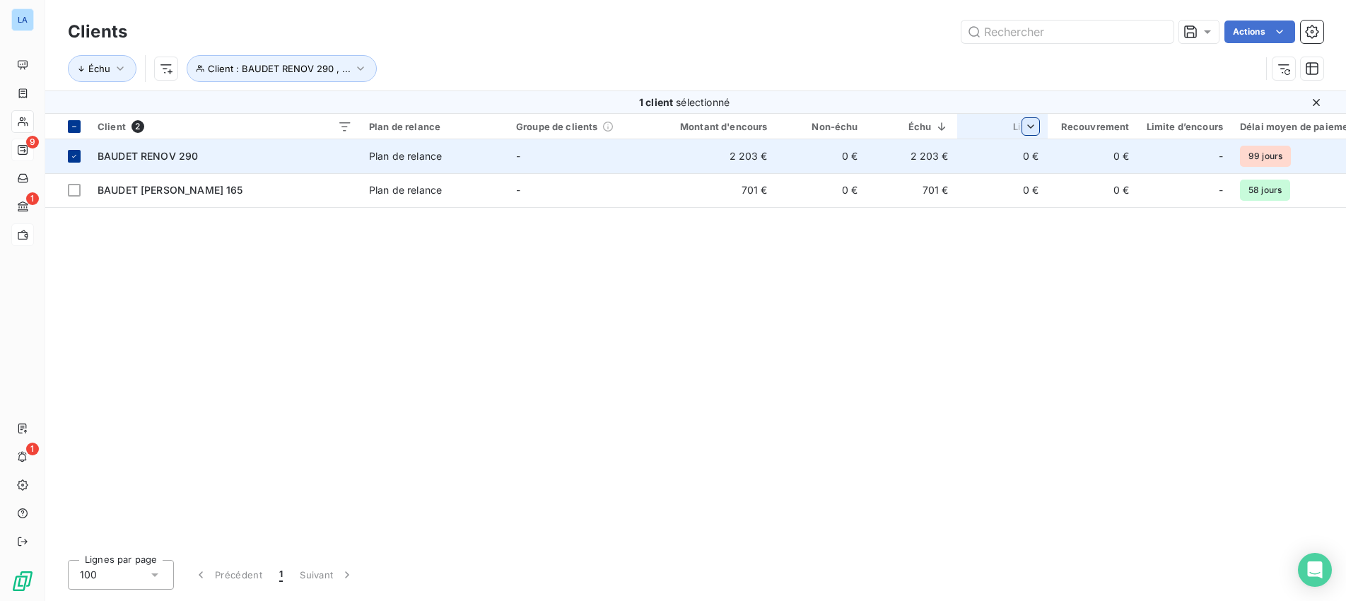
click at [77, 155] on icon at bounding box center [74, 156] width 8 height 8
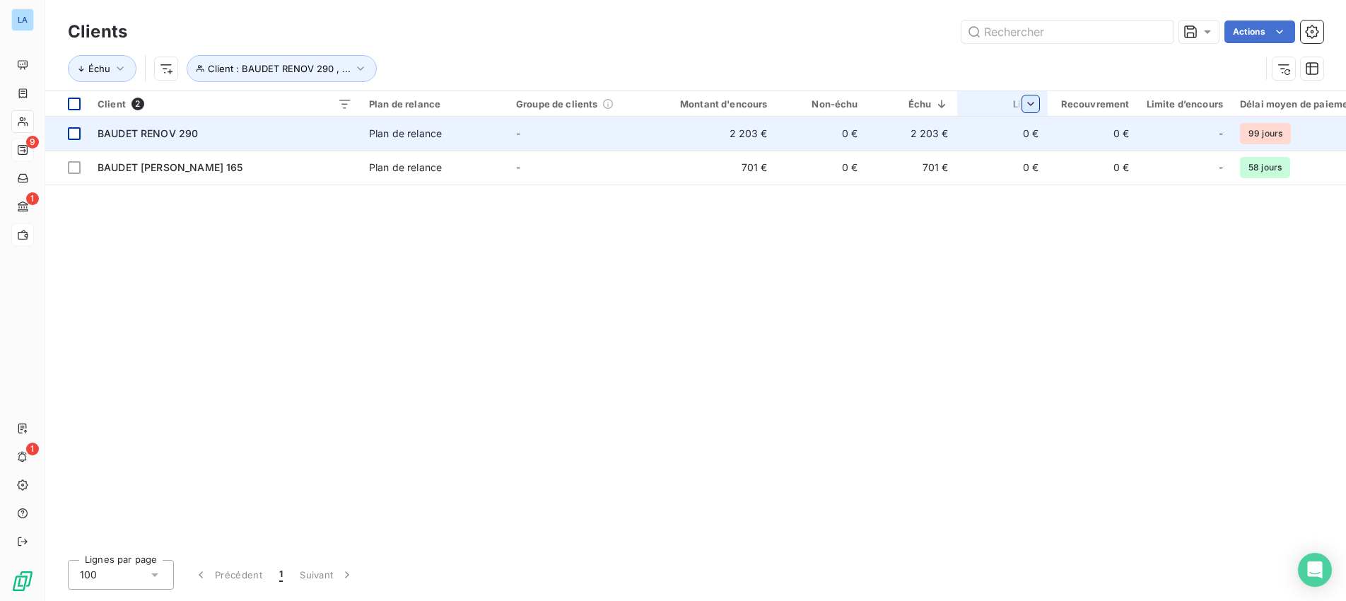
click at [387, 275] on div "Client 2 Plan de relance Groupe de clients Montant d'encours Non-échu Échu Liti…" at bounding box center [695, 319] width 1300 height 457
click at [579, 322] on html "LA 9 1 1 Clients Actions Échu Client : BAUDET RENOV 290 , ... Client 2 Plan de …" at bounding box center [673, 300] width 1346 height 601
click at [180, 133] on span "BAUDET RENOV 290" at bounding box center [148, 133] width 100 height 12
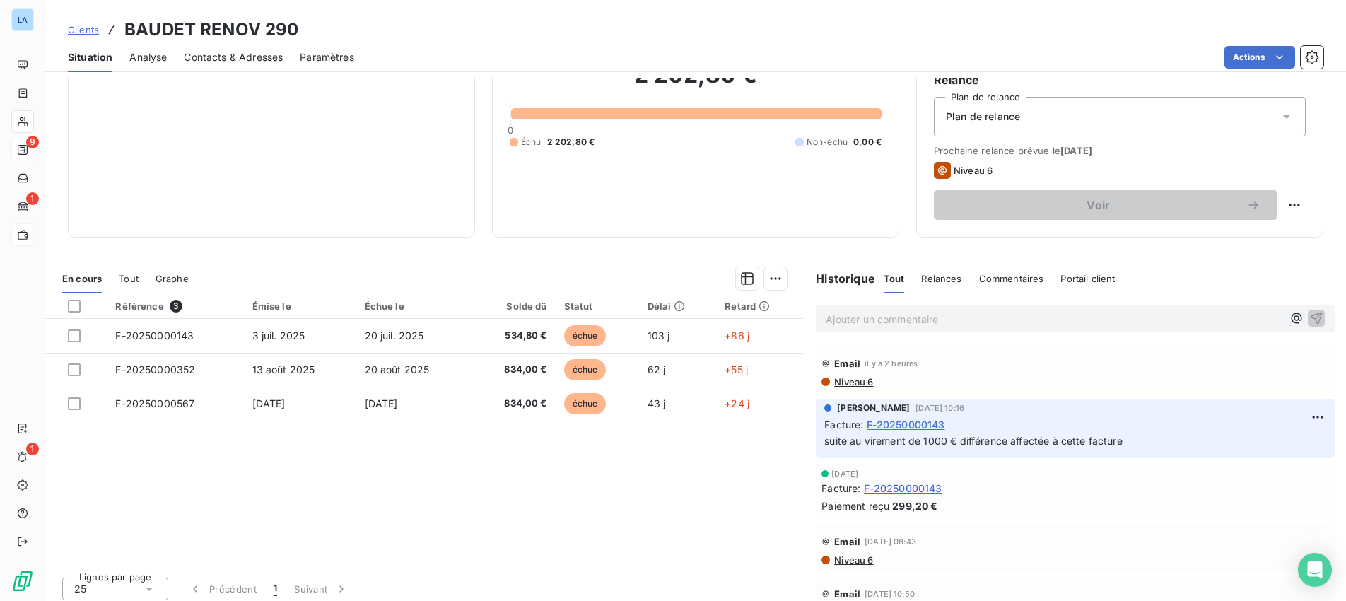
scroll to position [139, 0]
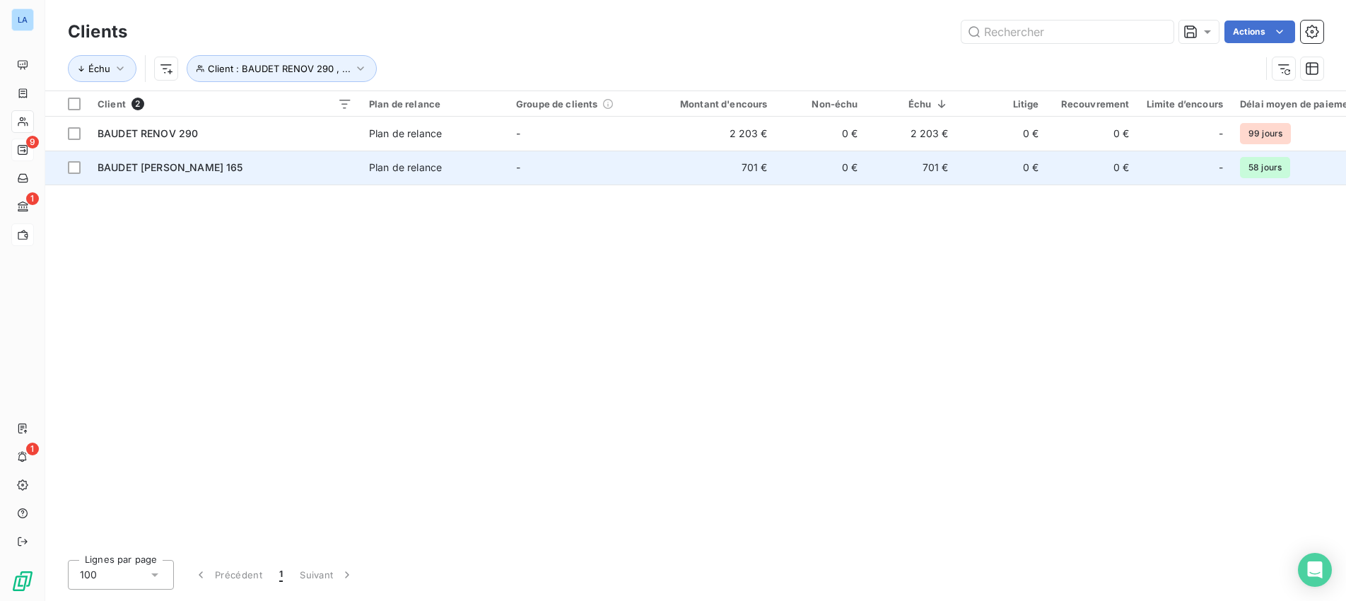
click at [160, 170] on span "BAUDET CLEMENT 165" at bounding box center [171, 167] width 146 height 12
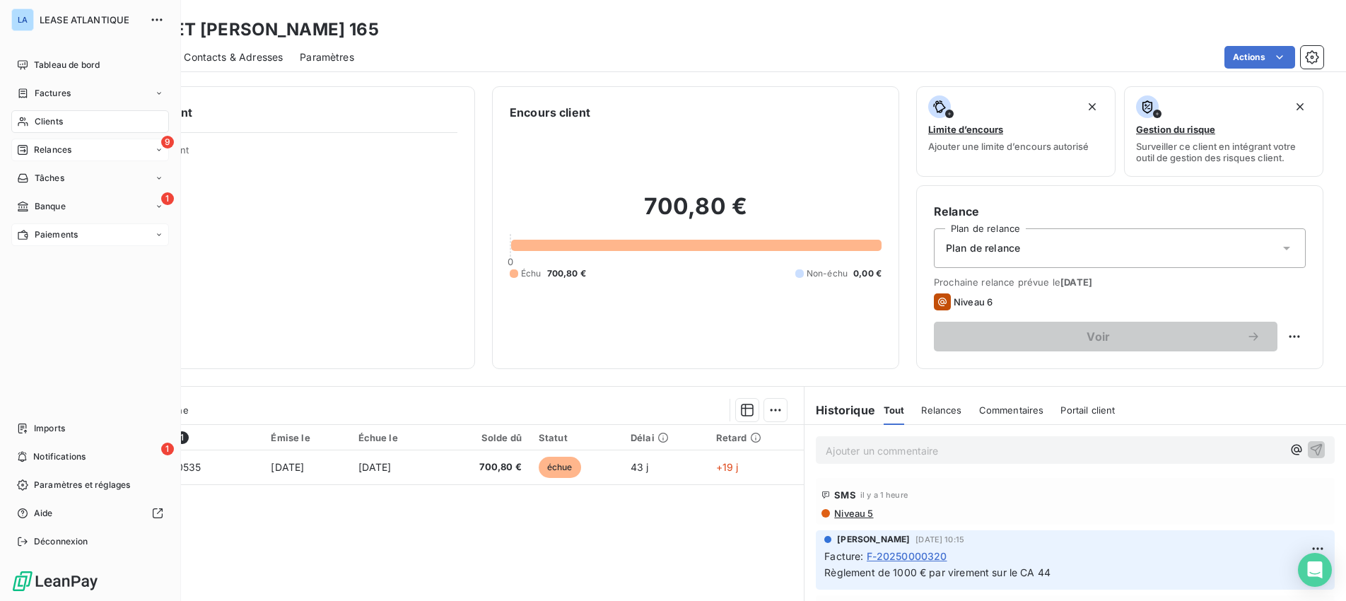
click at [40, 120] on span "Clients" at bounding box center [49, 121] width 28 height 13
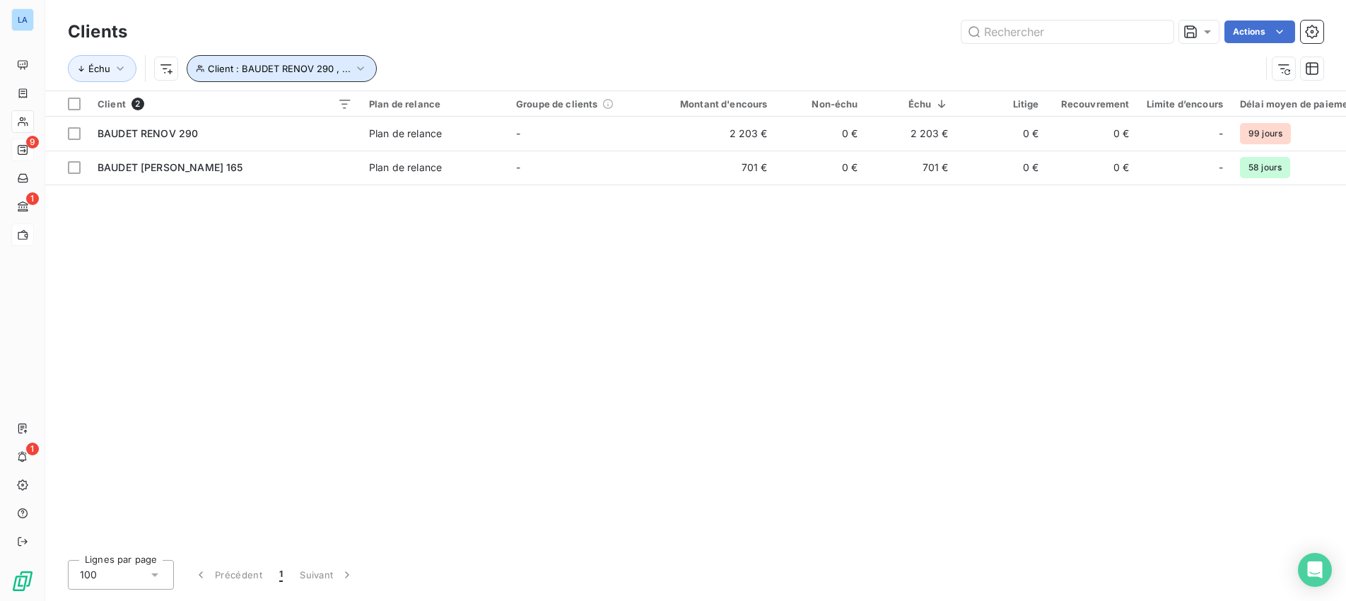
click at [360, 71] on icon "button" at bounding box center [360, 68] width 14 height 14
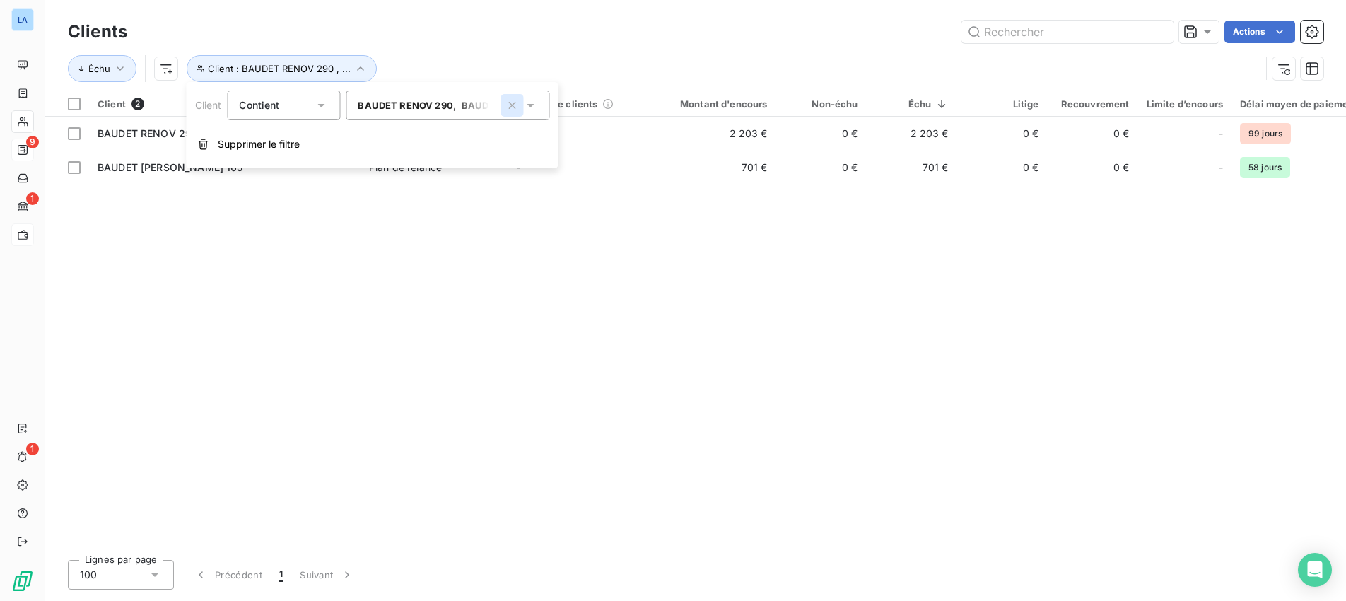
click at [510, 108] on icon "button" at bounding box center [511, 105] width 7 height 7
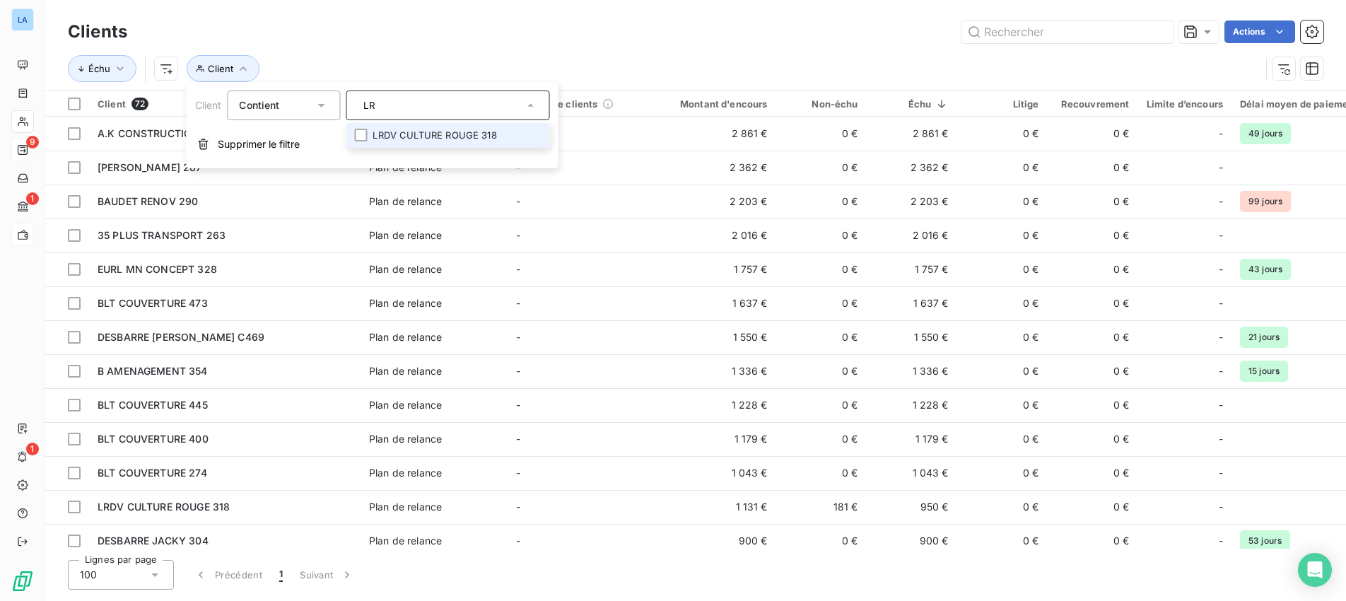
type input "LR"
click at [463, 134] on li "LRDV CULTURE ROUGE 318" at bounding box center [448, 135] width 204 height 25
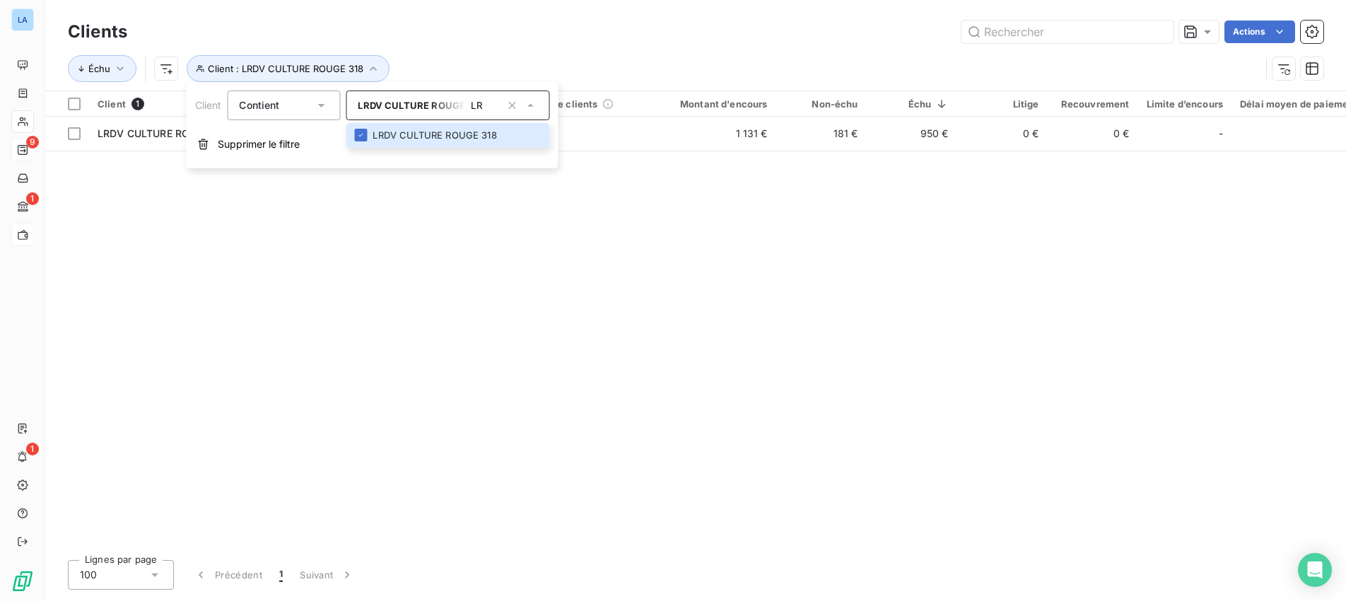
click at [249, 220] on div "Client 1 Plan de relance Groupe de clients Montant d'encours Non-échu Échu Liti…" at bounding box center [695, 319] width 1300 height 457
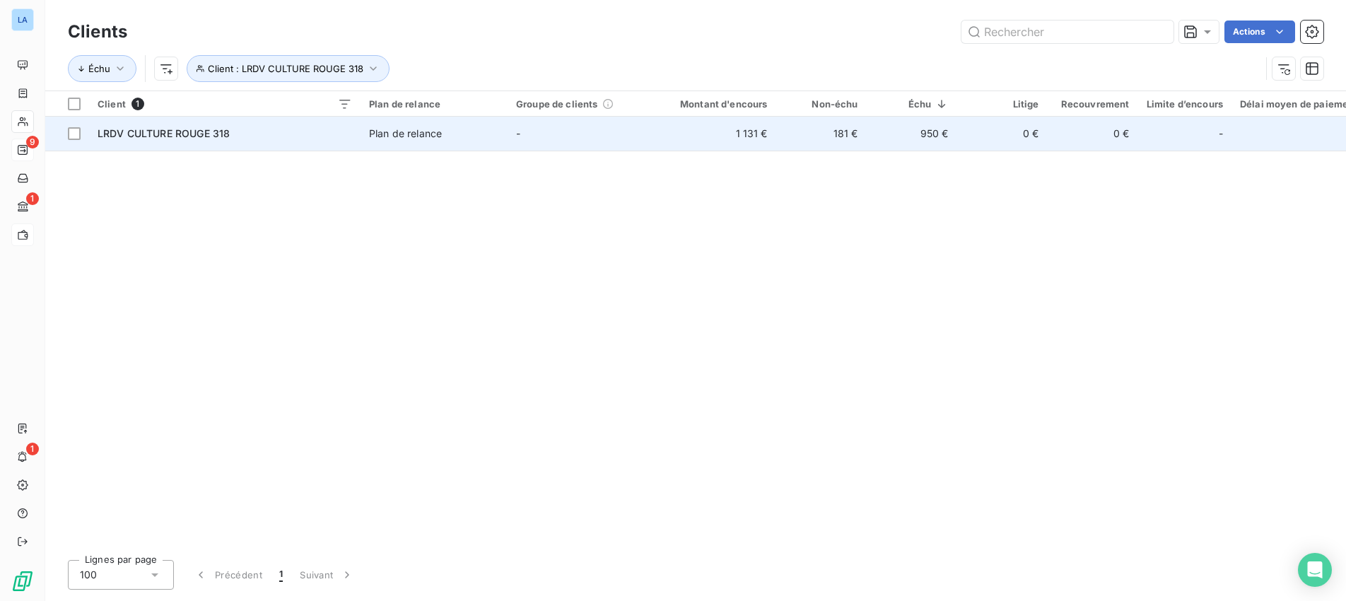
click at [843, 134] on td "181 €" at bounding box center [821, 134] width 90 height 34
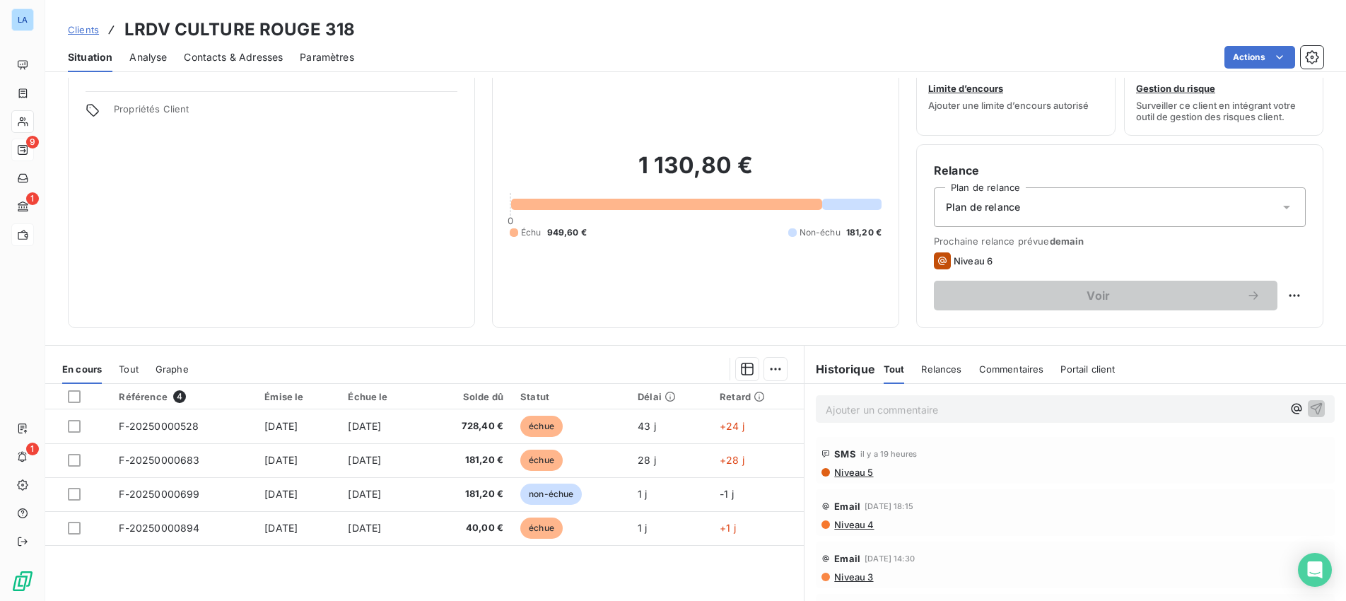
scroll to position [60, 0]
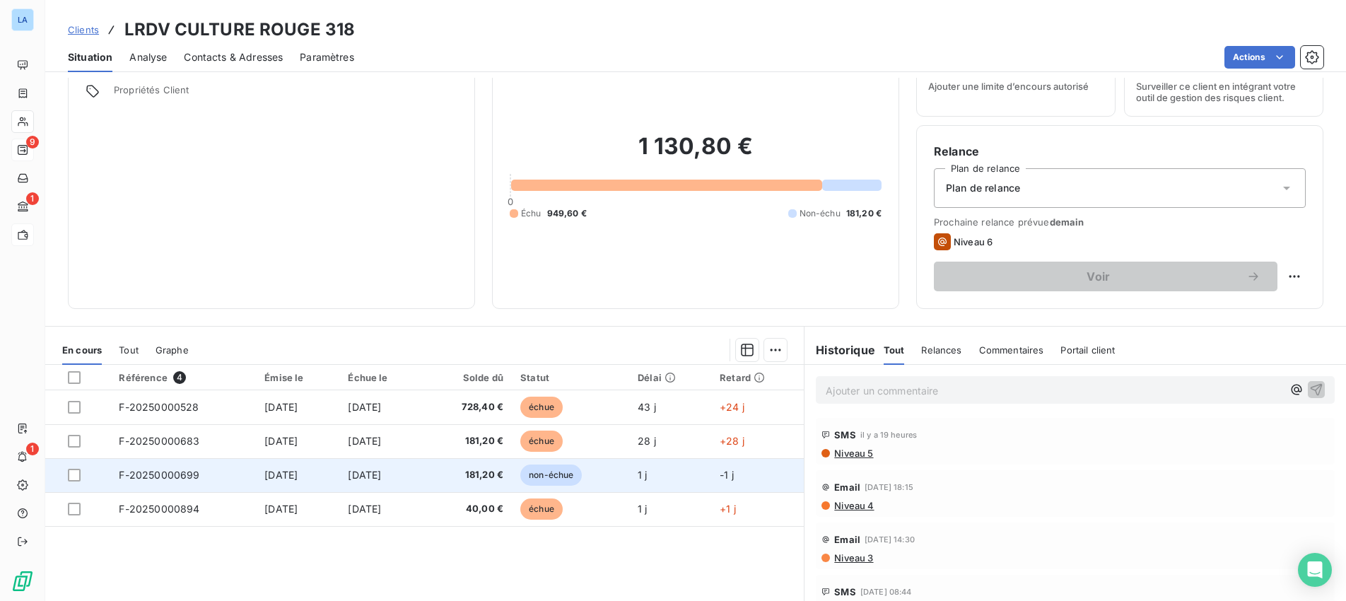
click at [172, 474] on span "F-20250000699" at bounding box center [159, 475] width 81 height 12
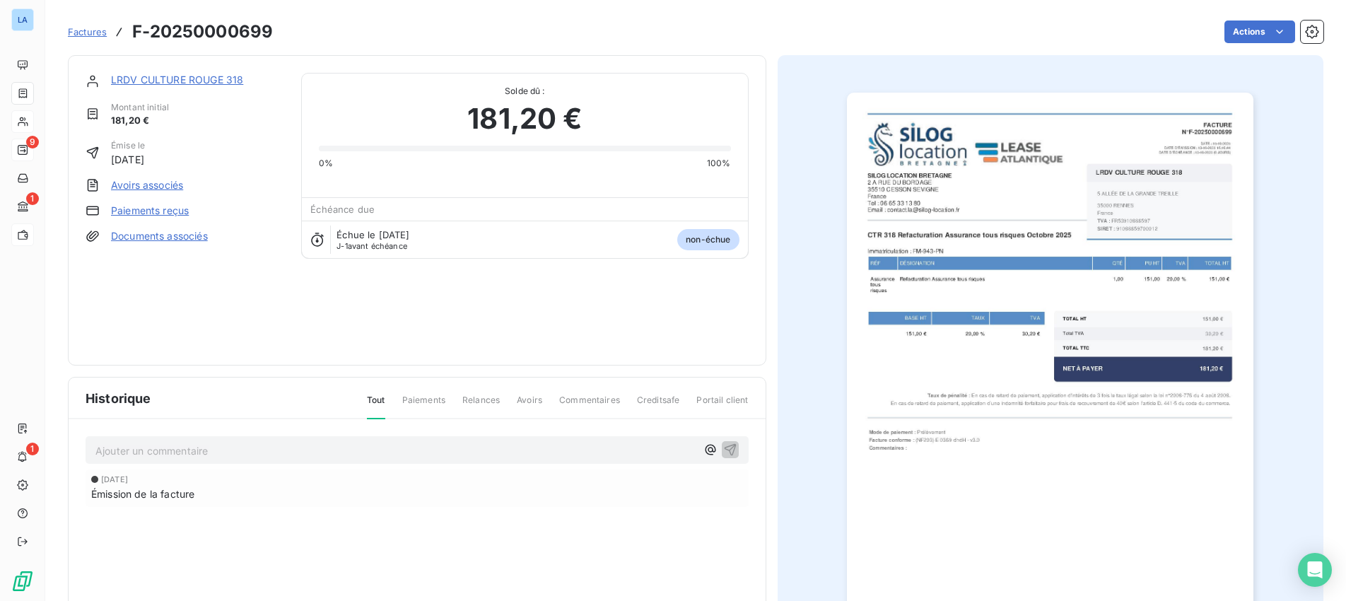
click at [194, 79] on link "LRDV CULTURE ROUGE 318" at bounding box center [177, 80] width 132 height 12
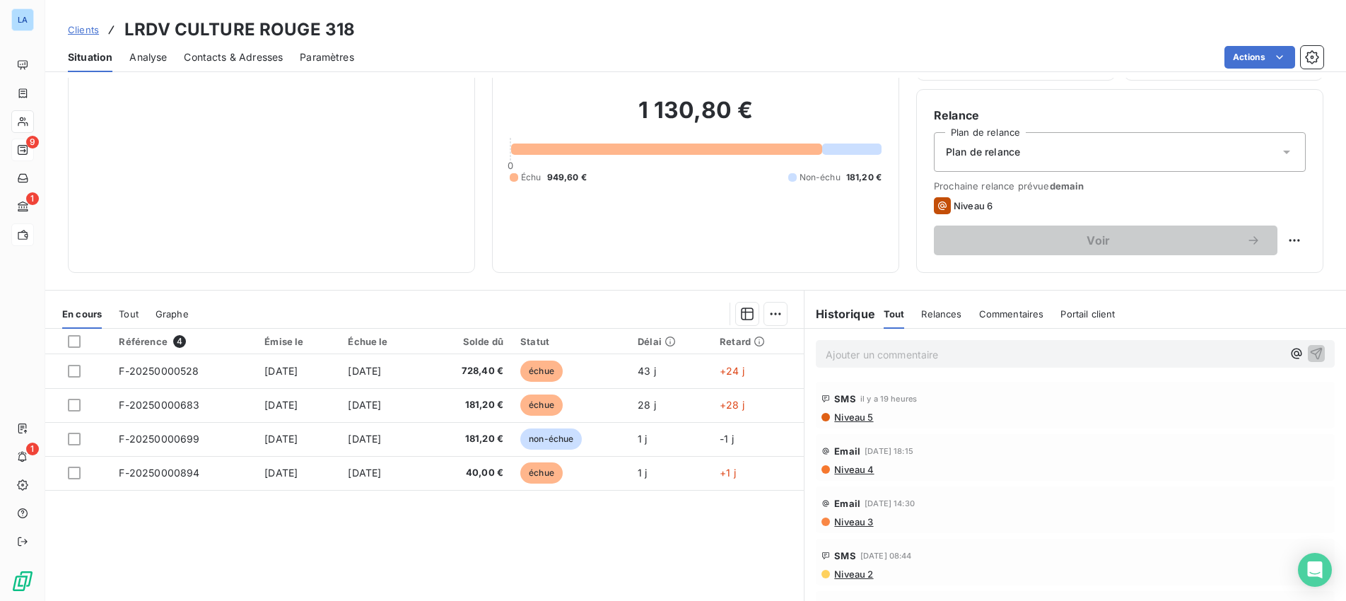
scroll to position [98, 0]
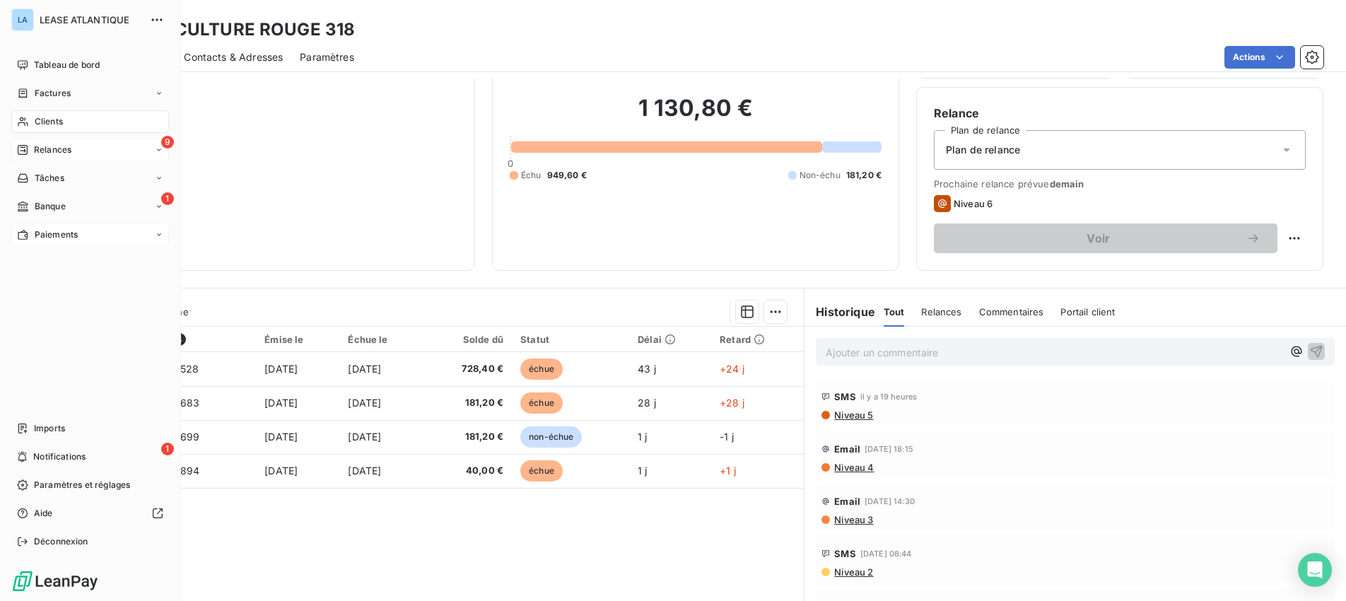
click at [51, 118] on span "Clients" at bounding box center [49, 121] width 28 height 13
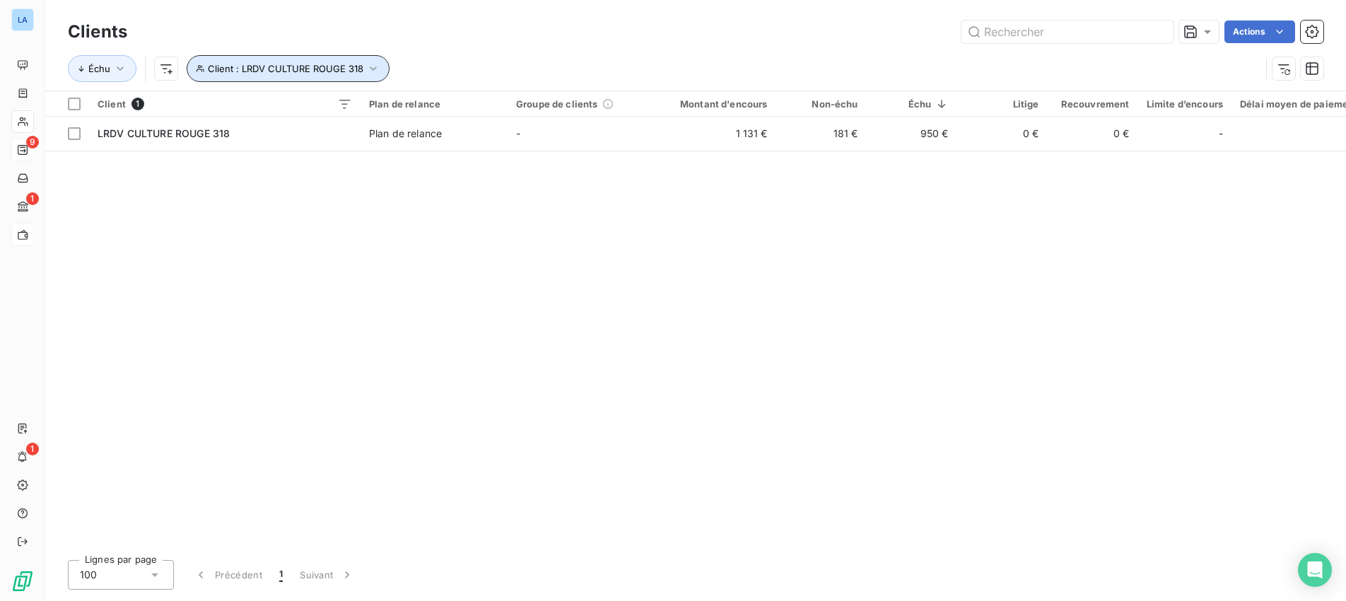
click at [370, 71] on icon "button" at bounding box center [373, 68] width 14 height 14
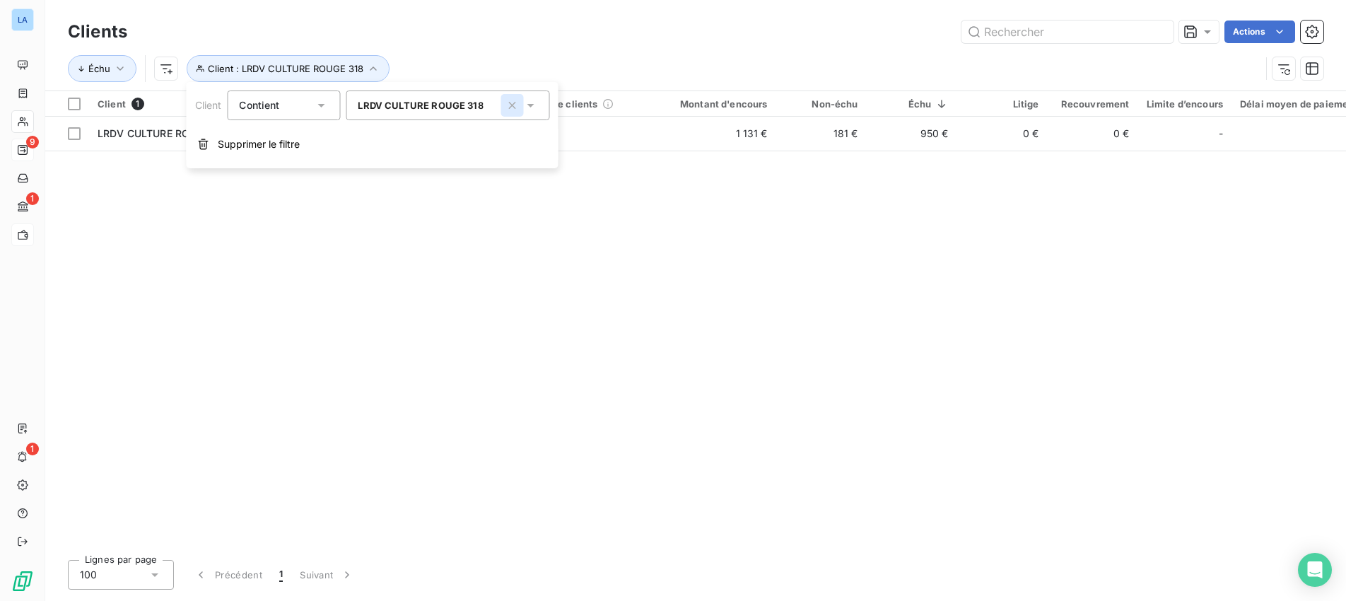
click at [510, 106] on icon "button" at bounding box center [512, 105] width 14 height 14
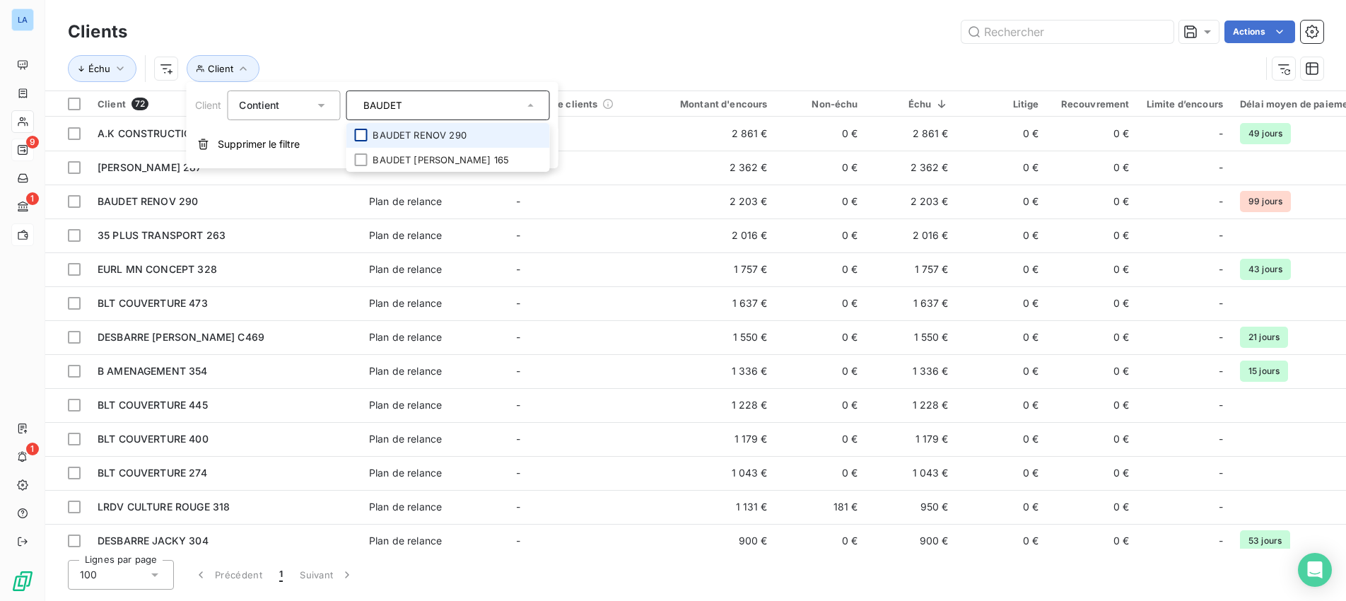
type input "BAUDET"
click at [361, 136] on div at bounding box center [360, 135] width 13 height 13
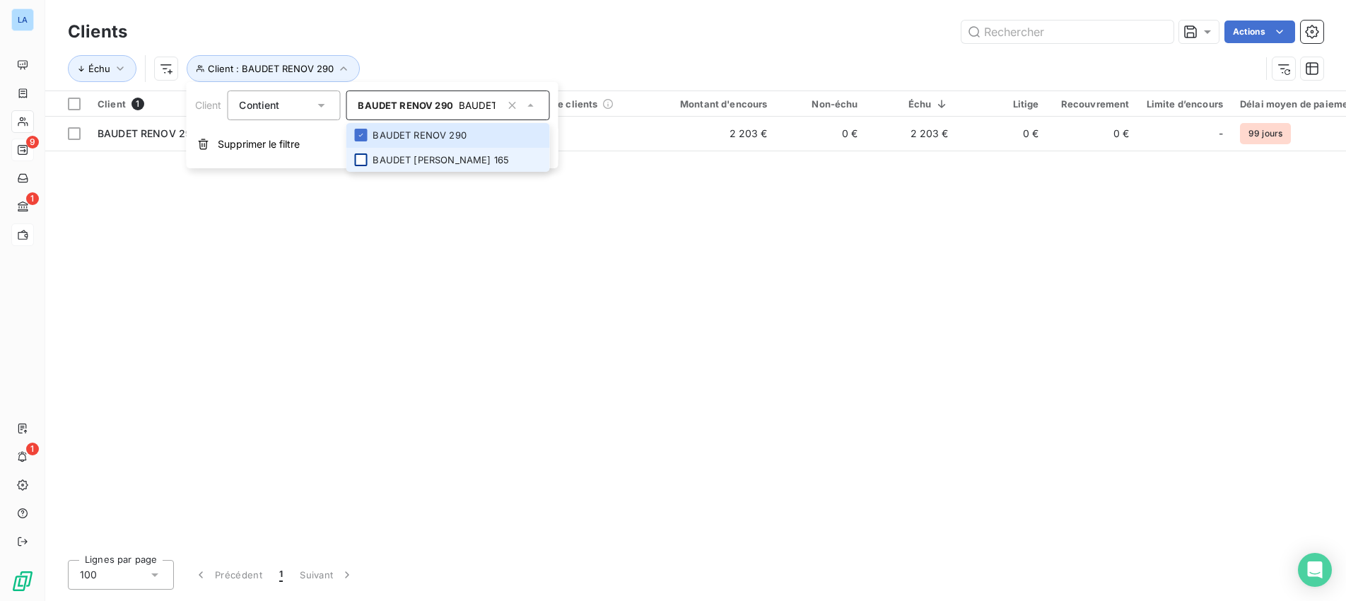
click at [358, 158] on div at bounding box center [360, 159] width 13 height 13
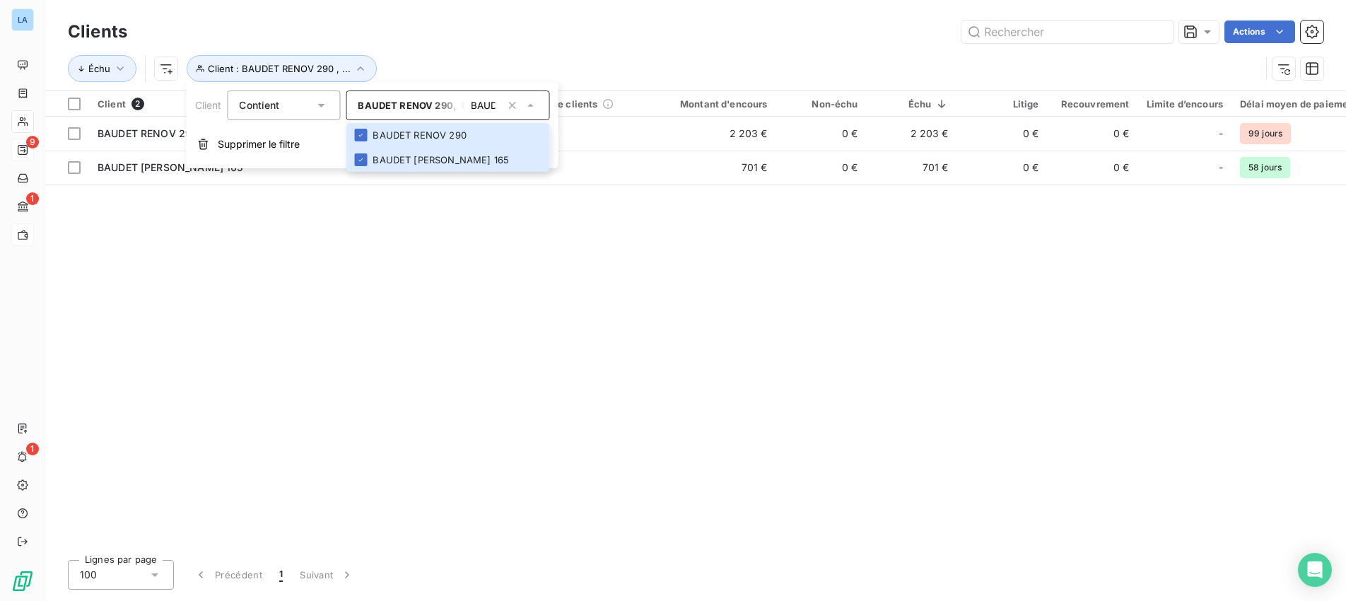
click at [397, 259] on div "Client 2 Plan de relance Groupe de clients Montant d'encours Non-échu Échu Liti…" at bounding box center [695, 319] width 1300 height 457
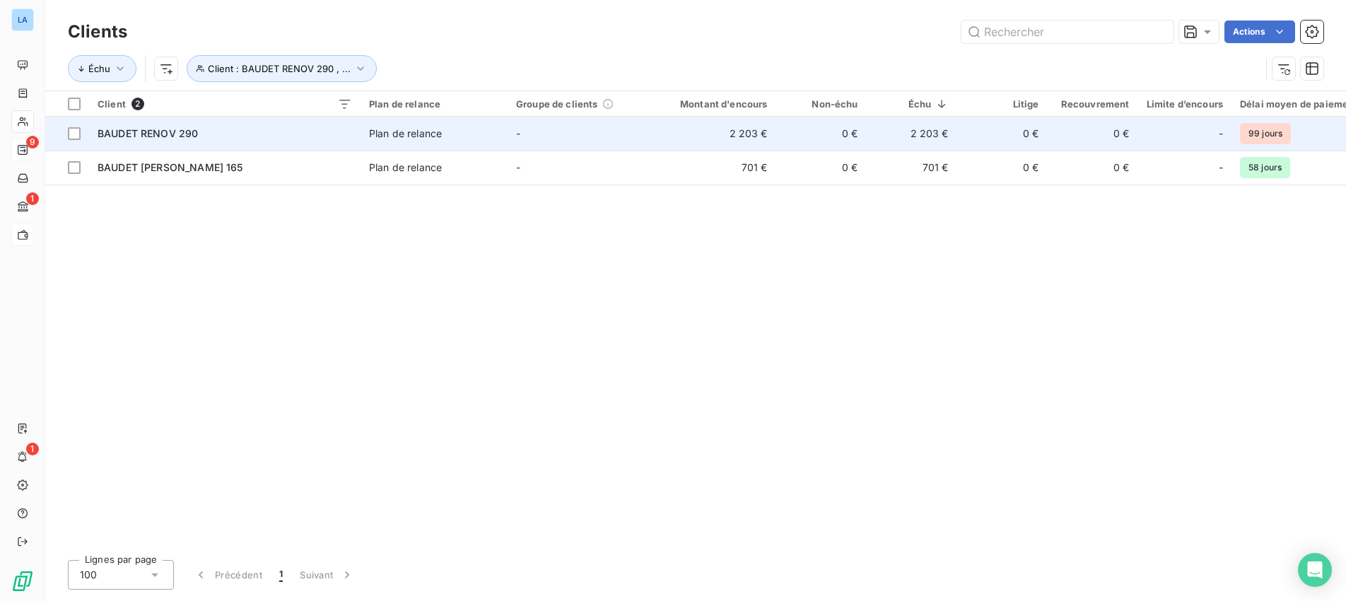
click at [184, 136] on span "BAUDET RENOV 290" at bounding box center [148, 133] width 100 height 12
